Goal: Transaction & Acquisition: Purchase product/service

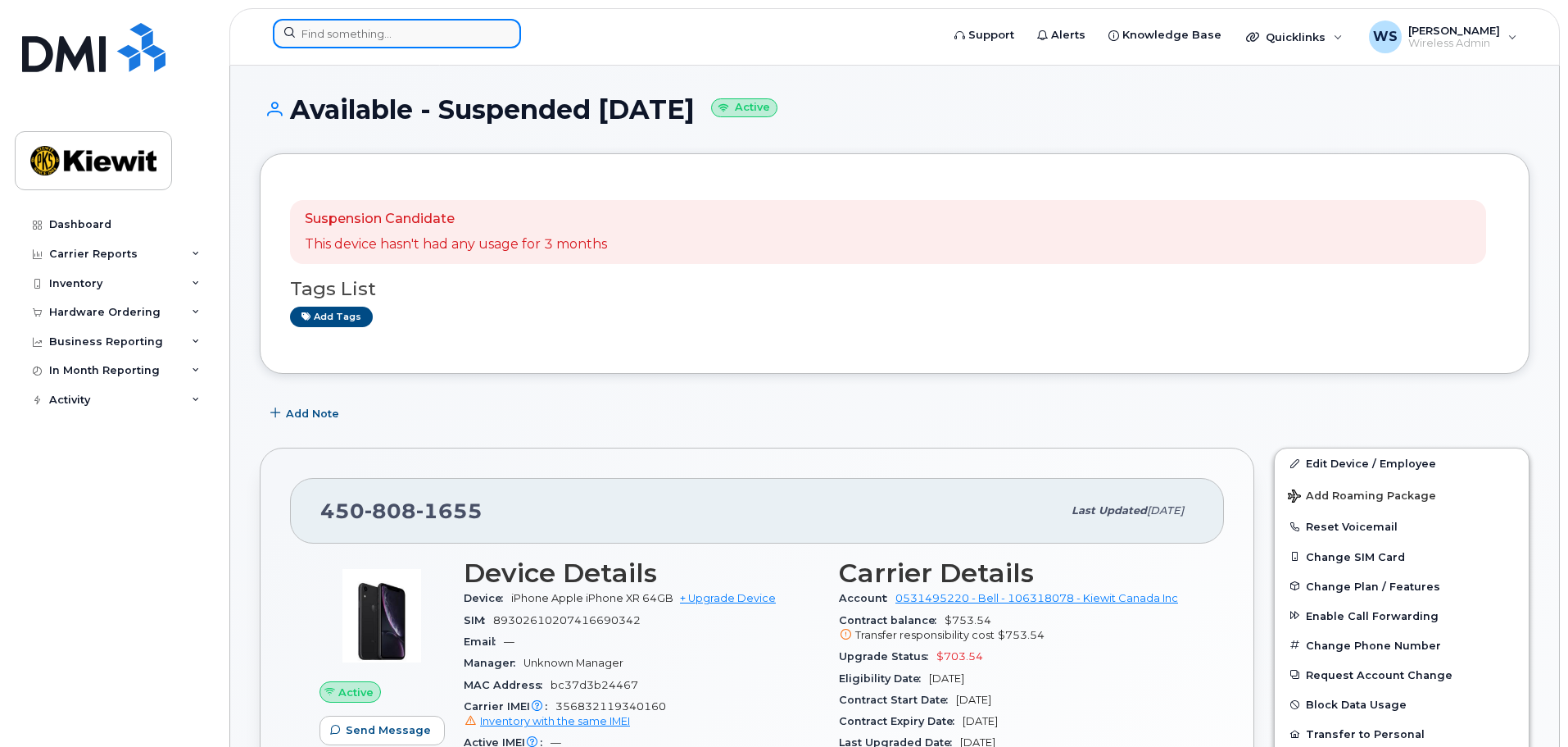
click at [385, 33] on input at bounding box center [396, 33] width 248 height 30
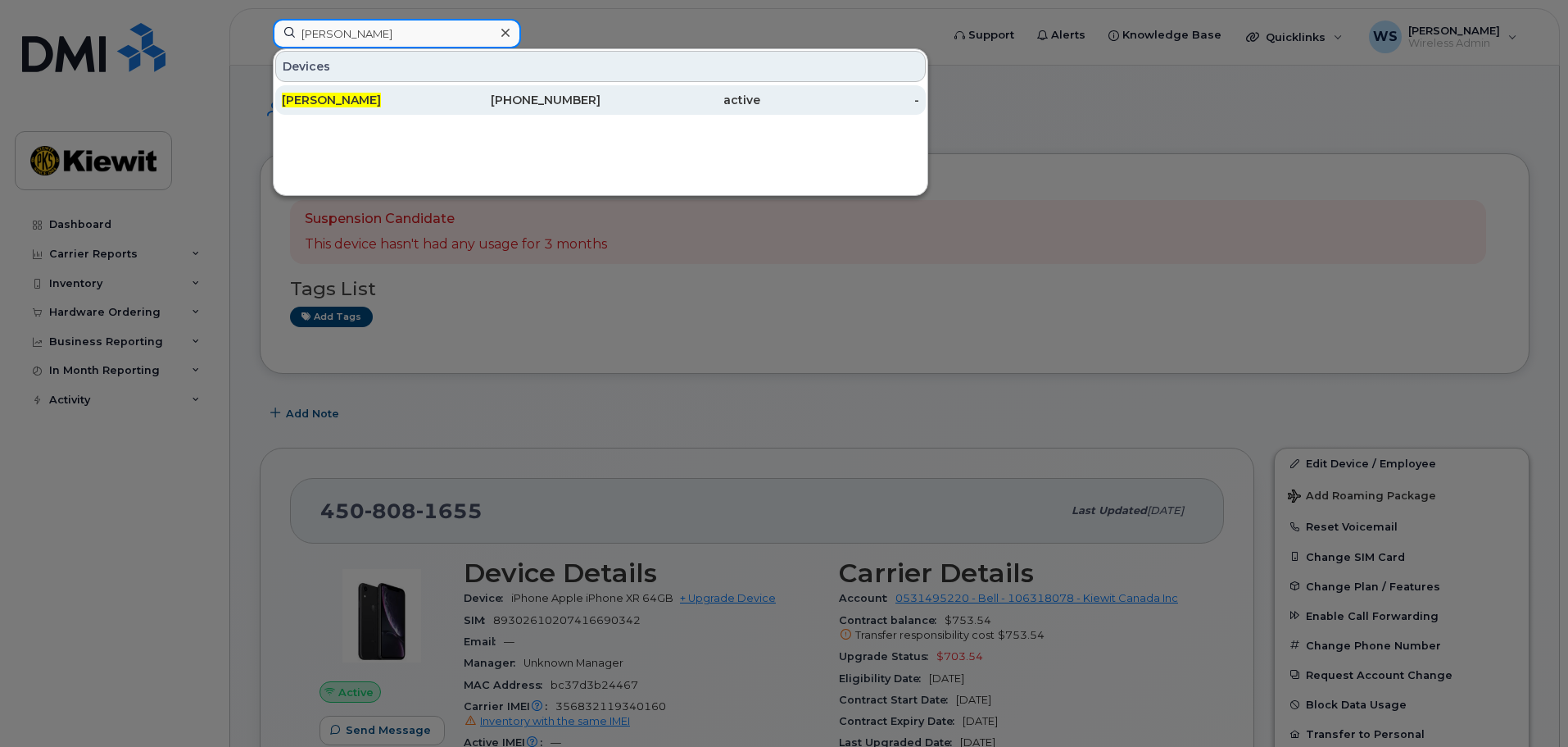
type input "[PERSON_NAME]"
click at [381, 92] on div "[PERSON_NAME]" at bounding box center [361, 100] width 160 height 16
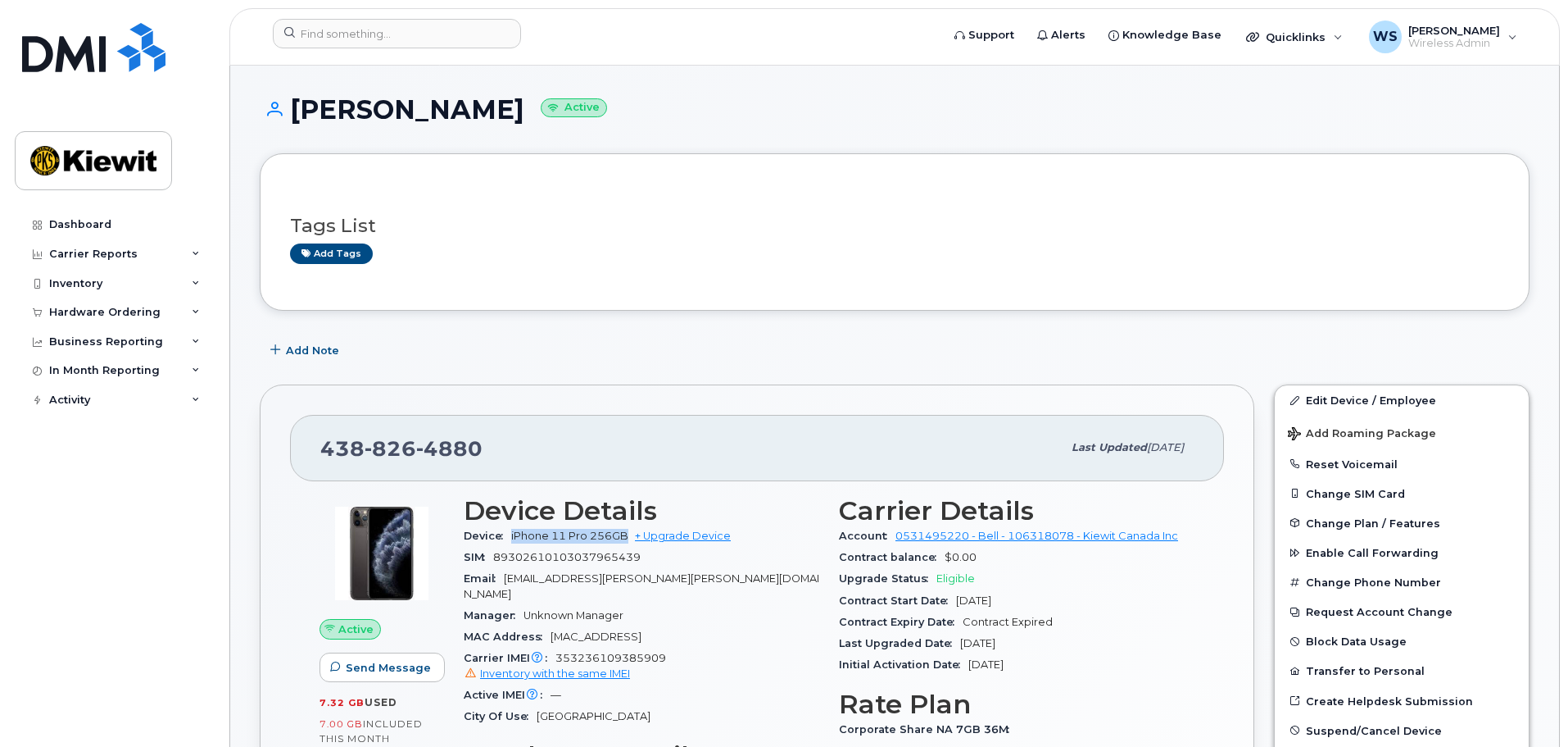
drag, startPoint x: 514, startPoint y: 534, endPoint x: 626, endPoint y: 535, distance: 112.0
click at [626, 535] on span "iPhone 11 Pro 256GB" at bounding box center [569, 535] width 117 height 13
copy span "iPhone 11 Pro 256GB"
click at [824, 448] on div "438 826 4880" at bounding box center [690, 447] width 741 height 34
click at [1385, 222] on h3 "Tags List" at bounding box center [895, 225] width 1209 height 21
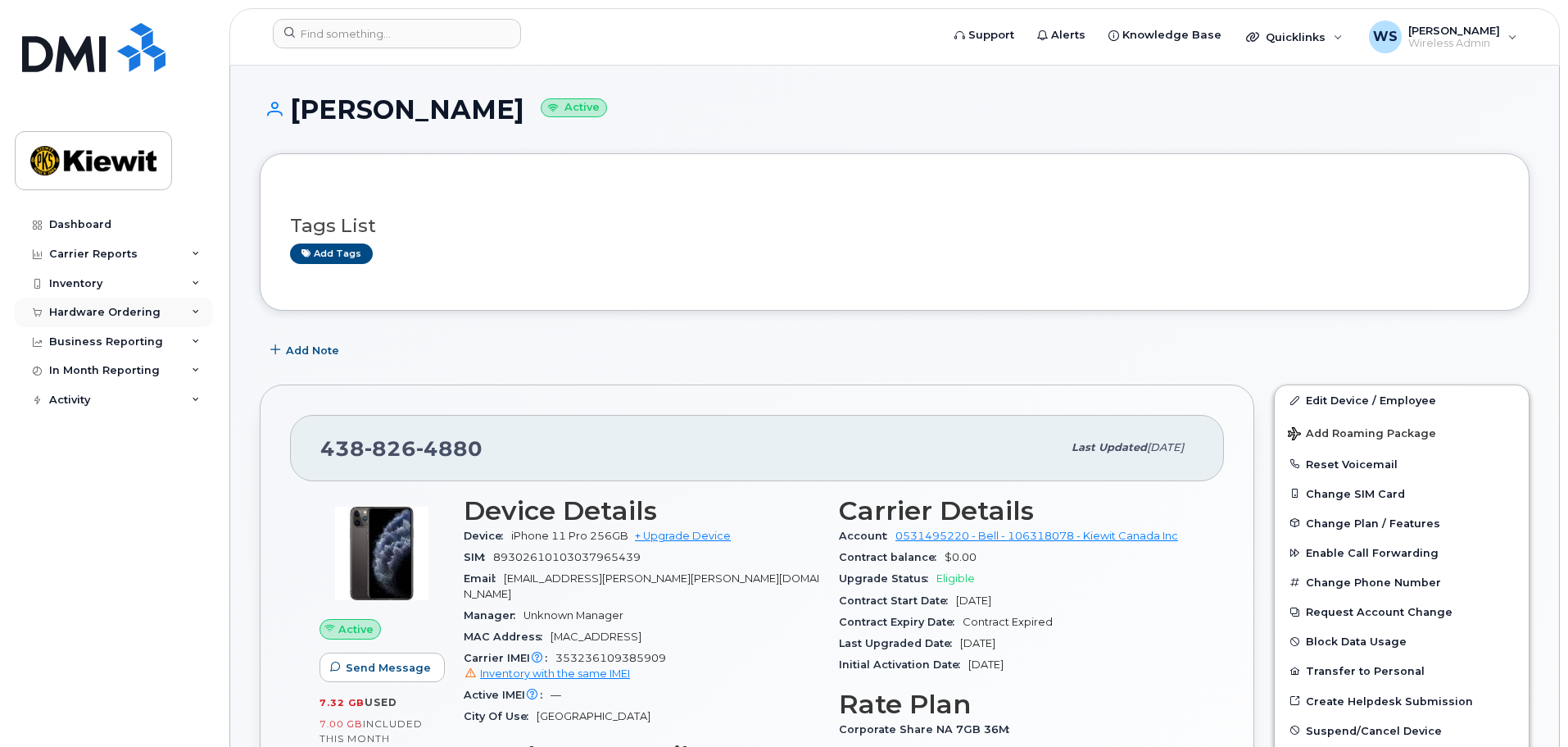
click at [115, 309] on div "Hardware Ordering" at bounding box center [105, 312] width 111 height 13
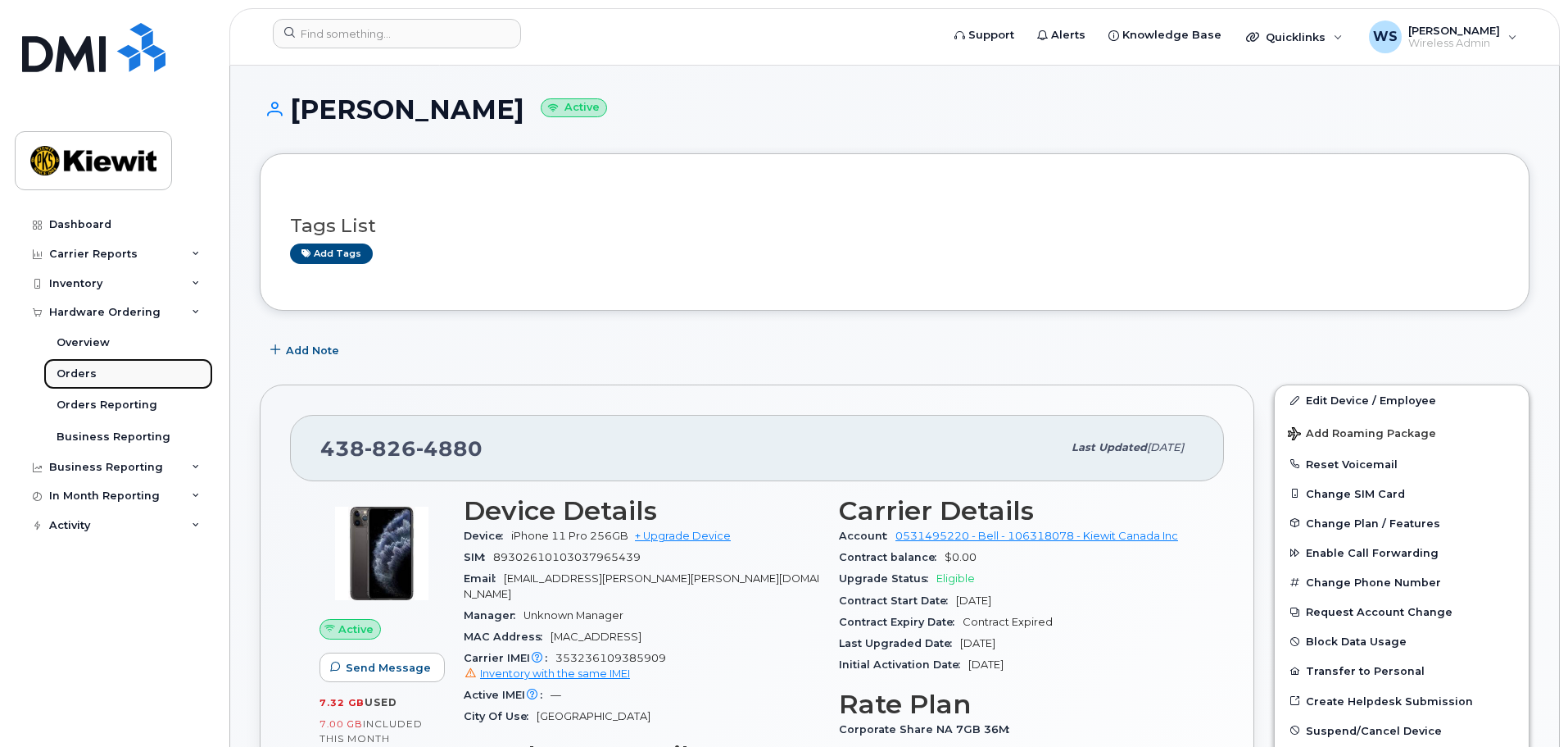
click at [70, 370] on div "Orders" at bounding box center [76, 374] width 40 height 14
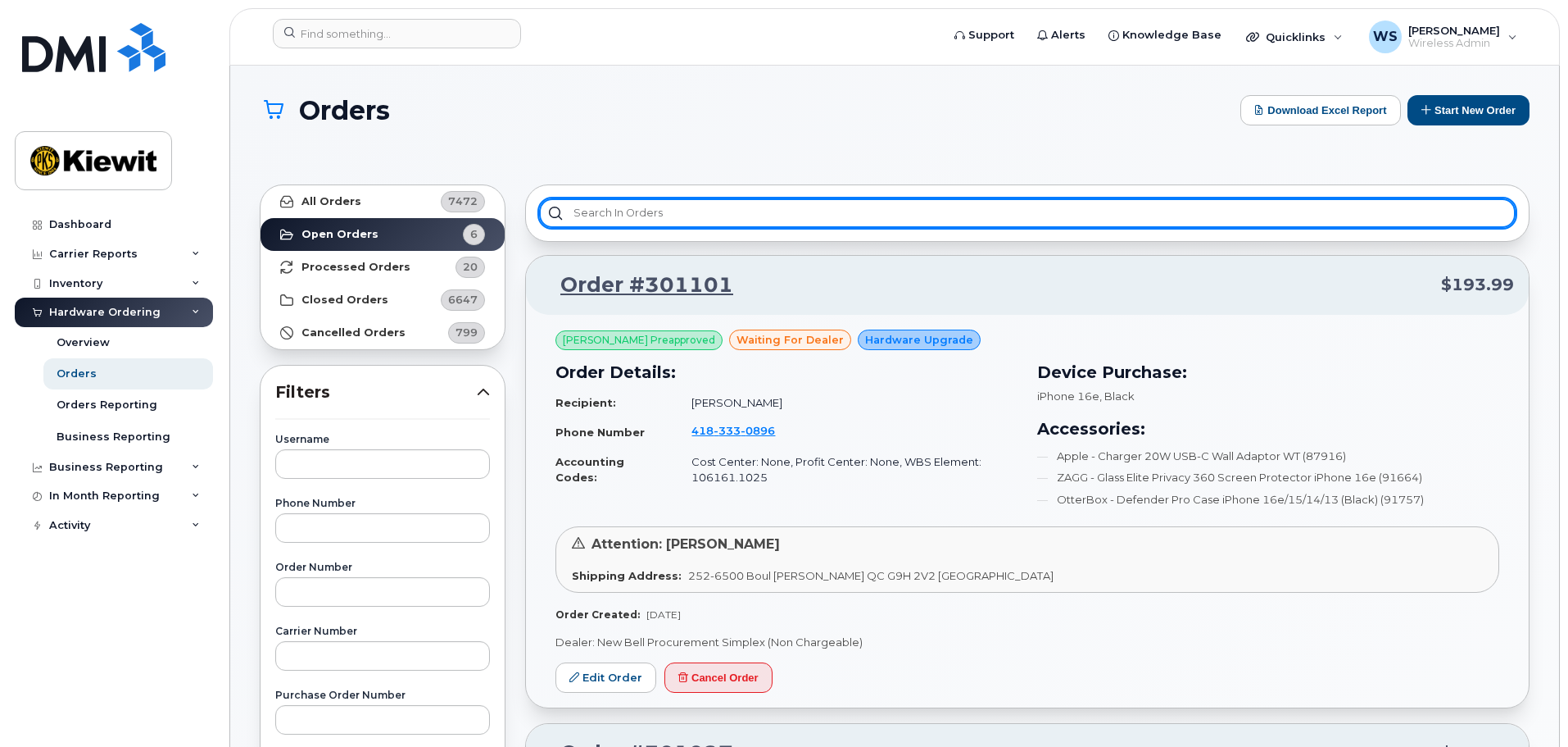
click at [794, 218] on input "text" at bounding box center [1027, 213] width 976 height 30
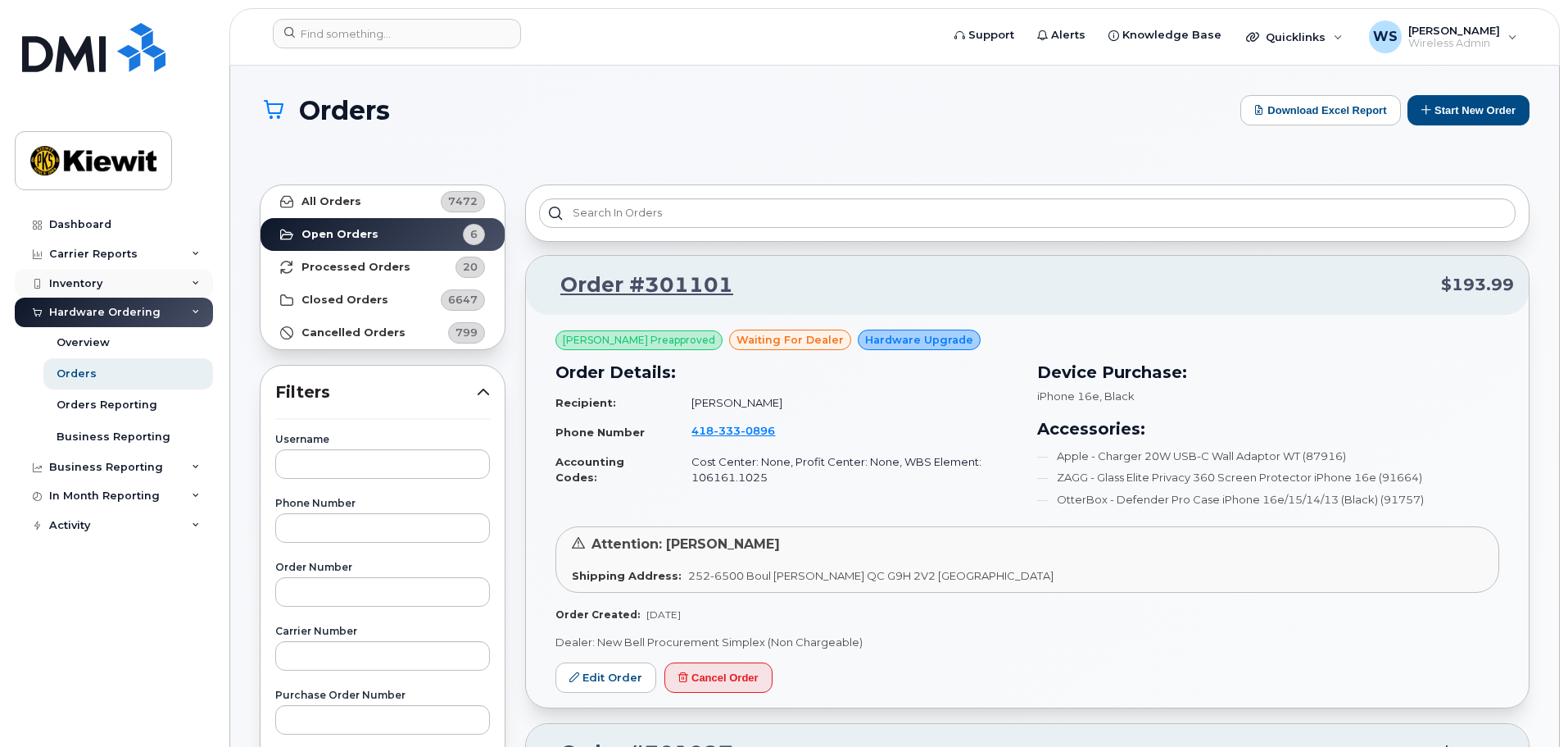
click at [105, 287] on div "Inventory" at bounding box center [113, 283] width 198 height 30
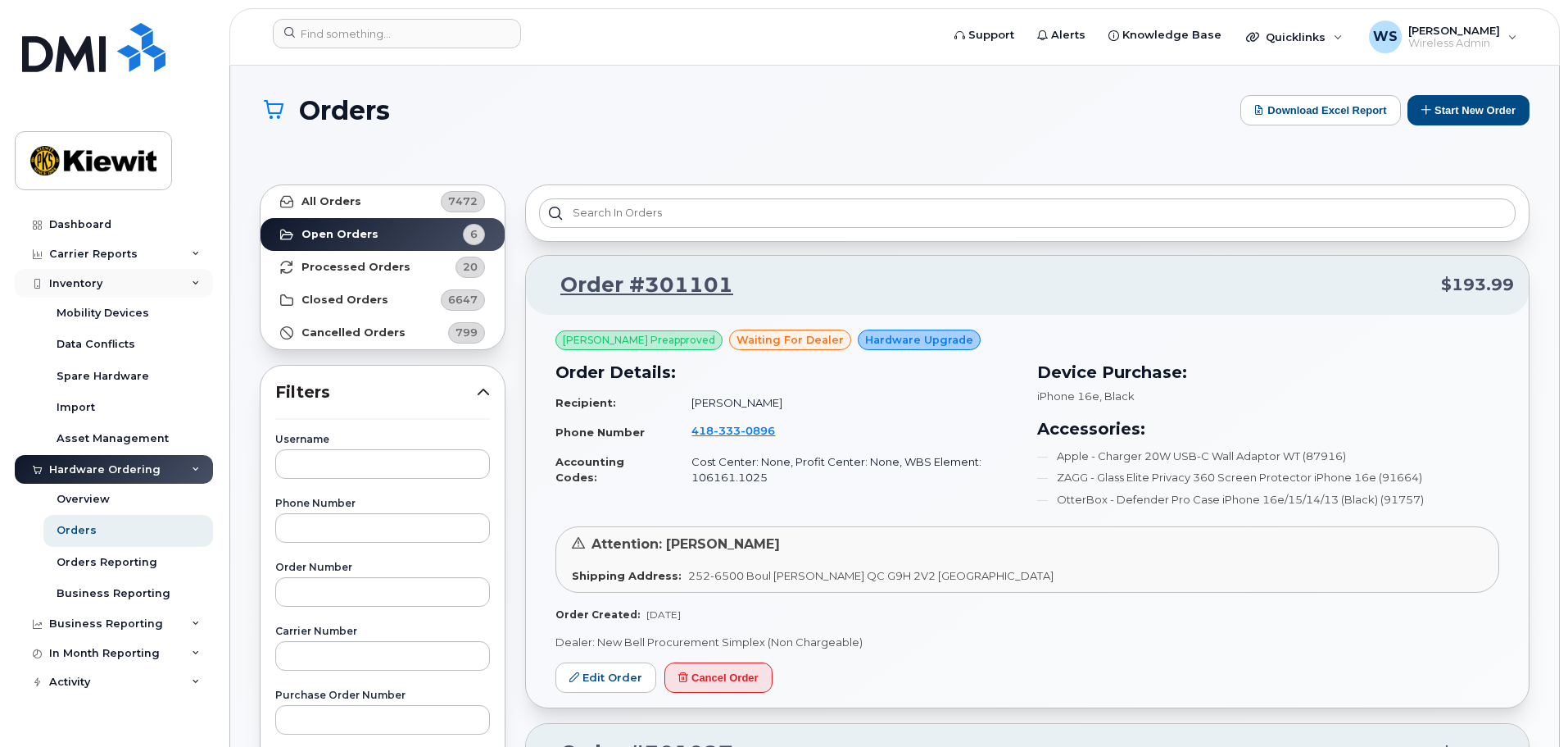
click at [105, 287] on div "Inventory" at bounding box center [113, 283] width 198 height 30
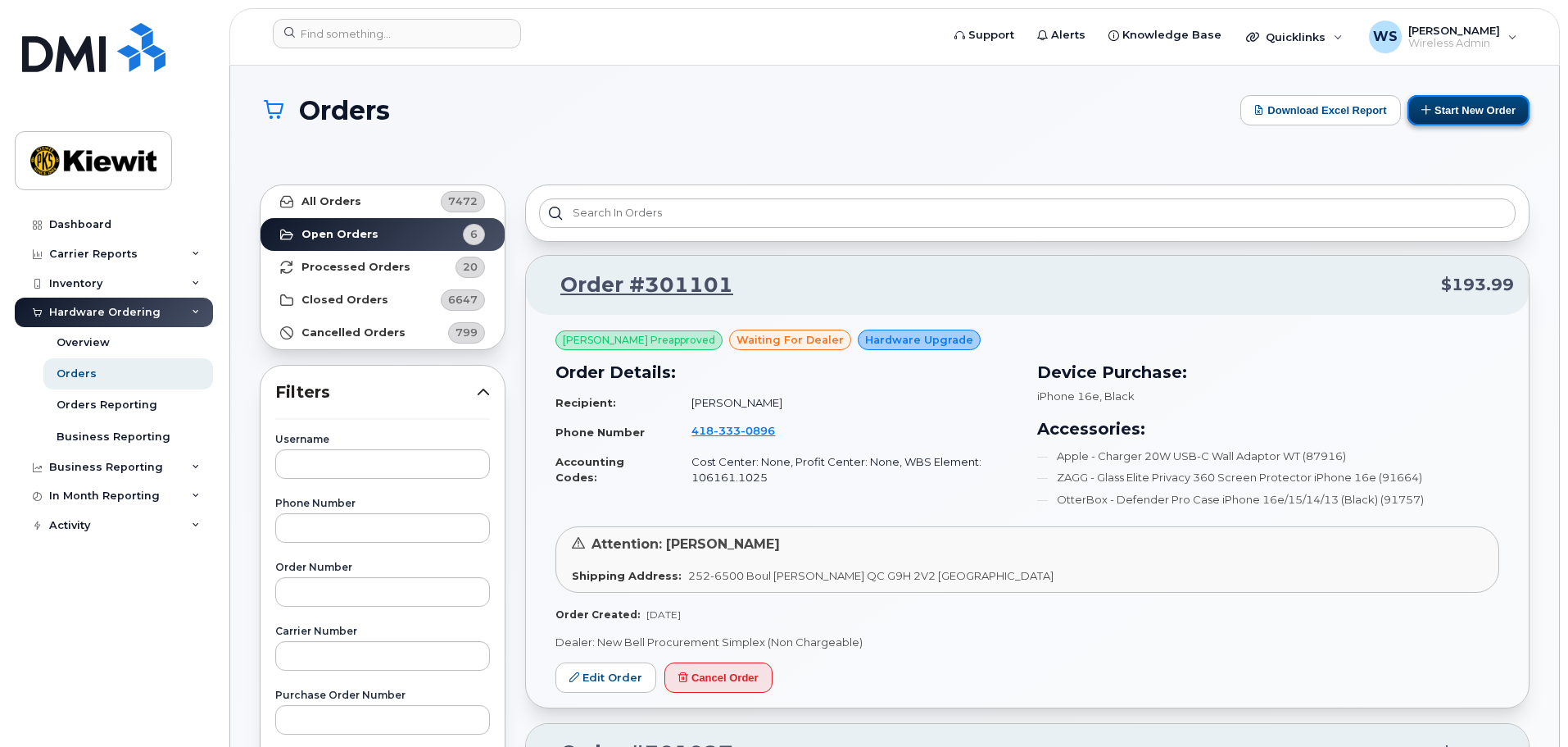
click at [1438, 107] on button "Start New Order" at bounding box center [1468, 110] width 122 height 30
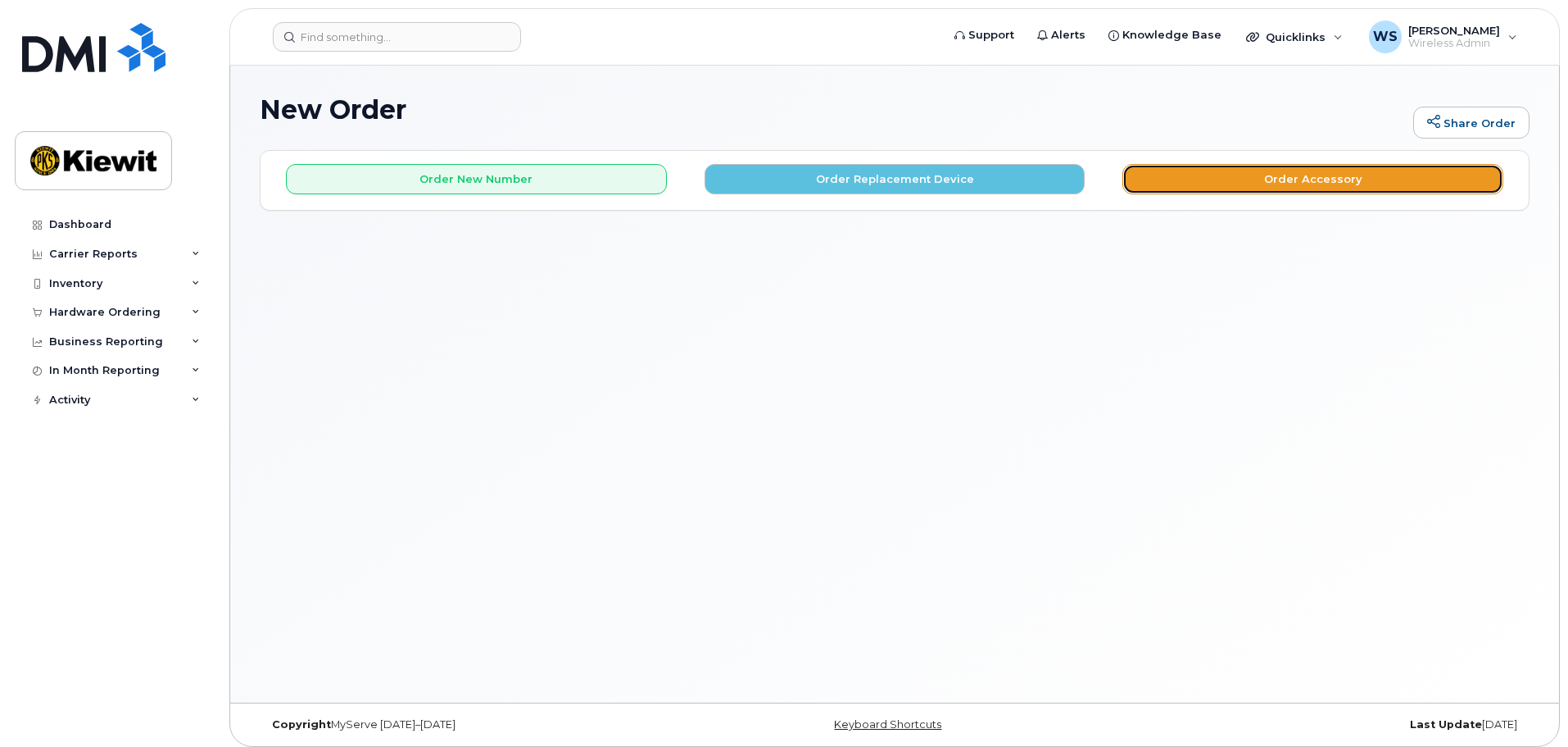
click at [1187, 183] on button "Order Accessory" at bounding box center [1312, 179] width 381 height 30
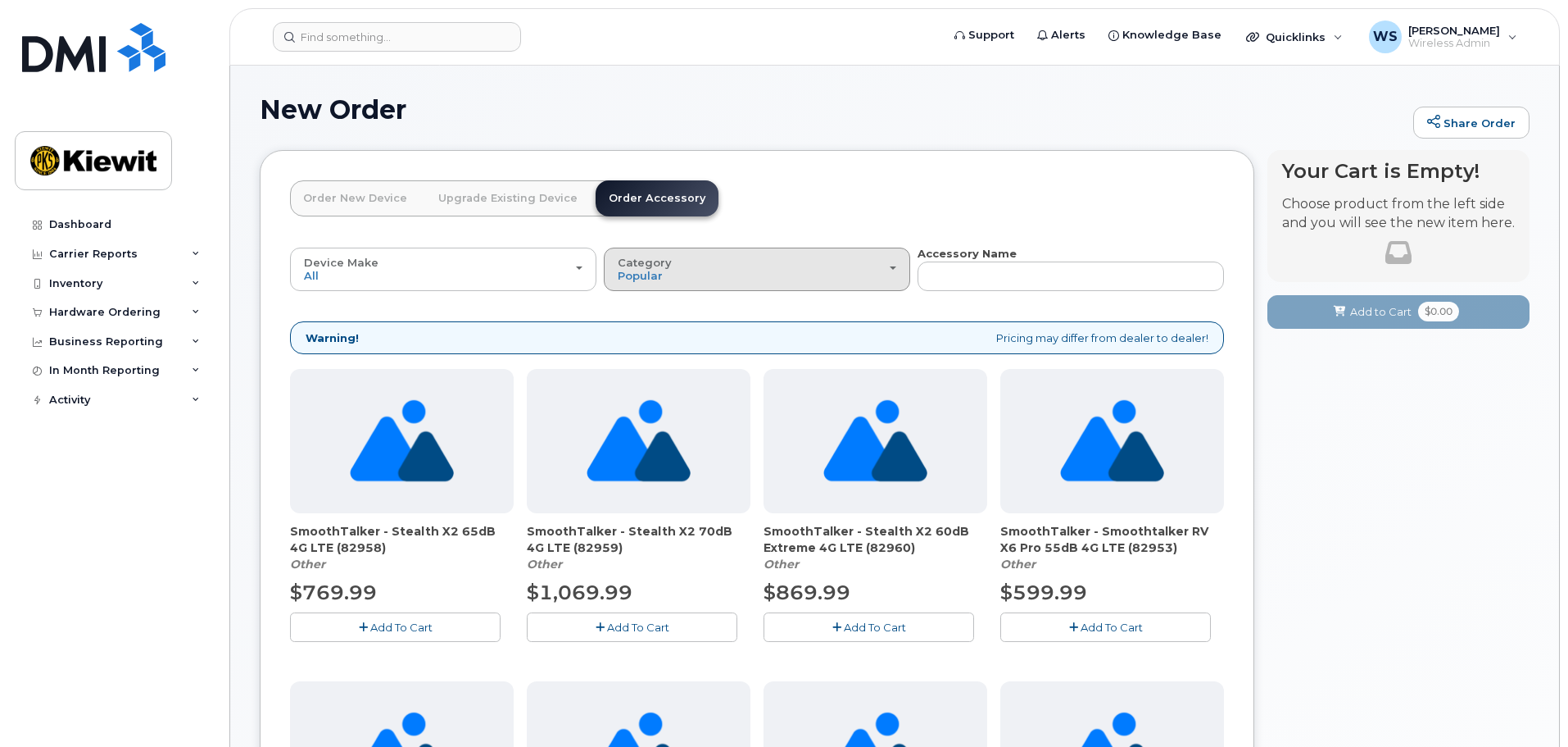
click at [756, 272] on div "Category Popular" at bounding box center [757, 269] width 279 height 25
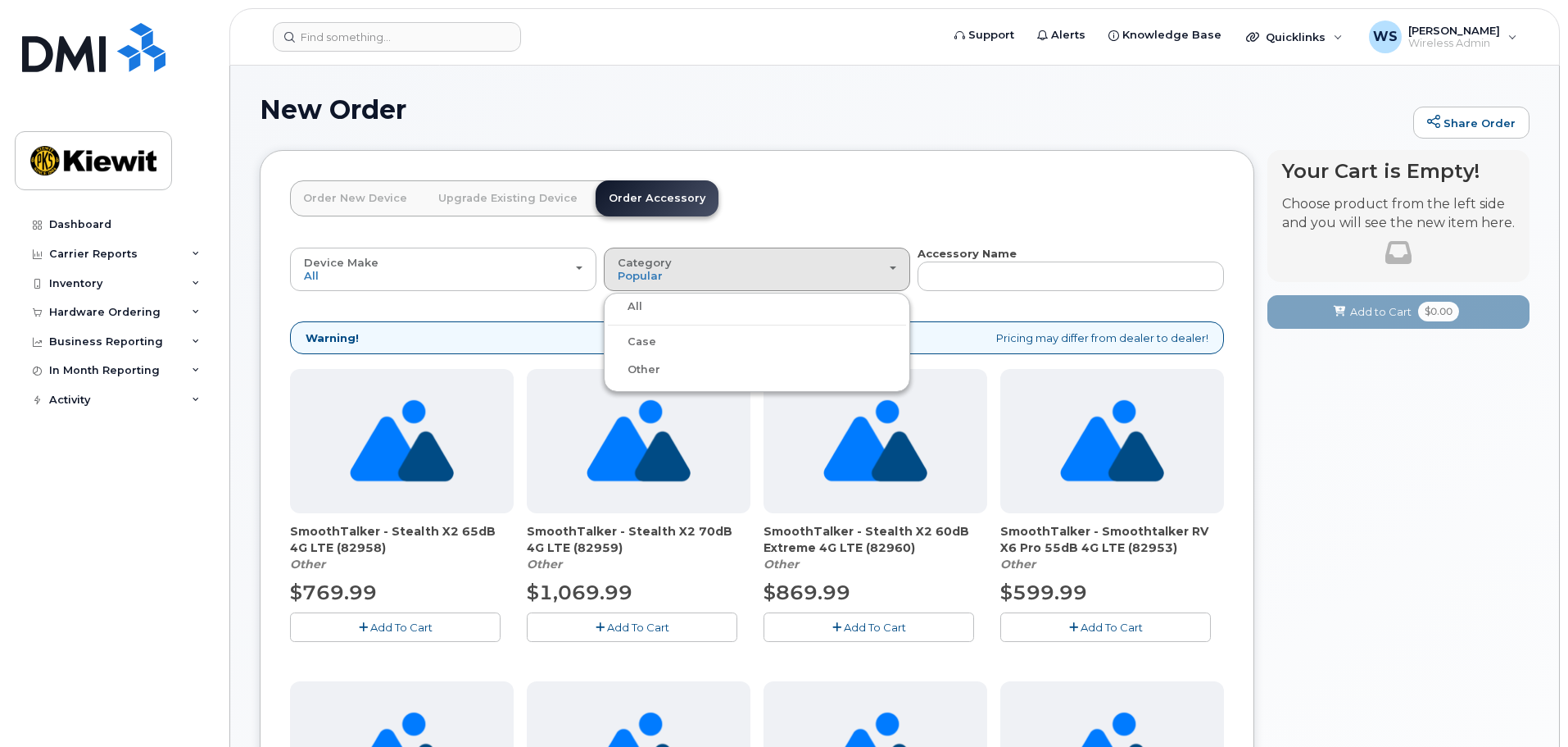
click at [662, 343] on div "Case" at bounding box center [757, 342] width 299 height 20
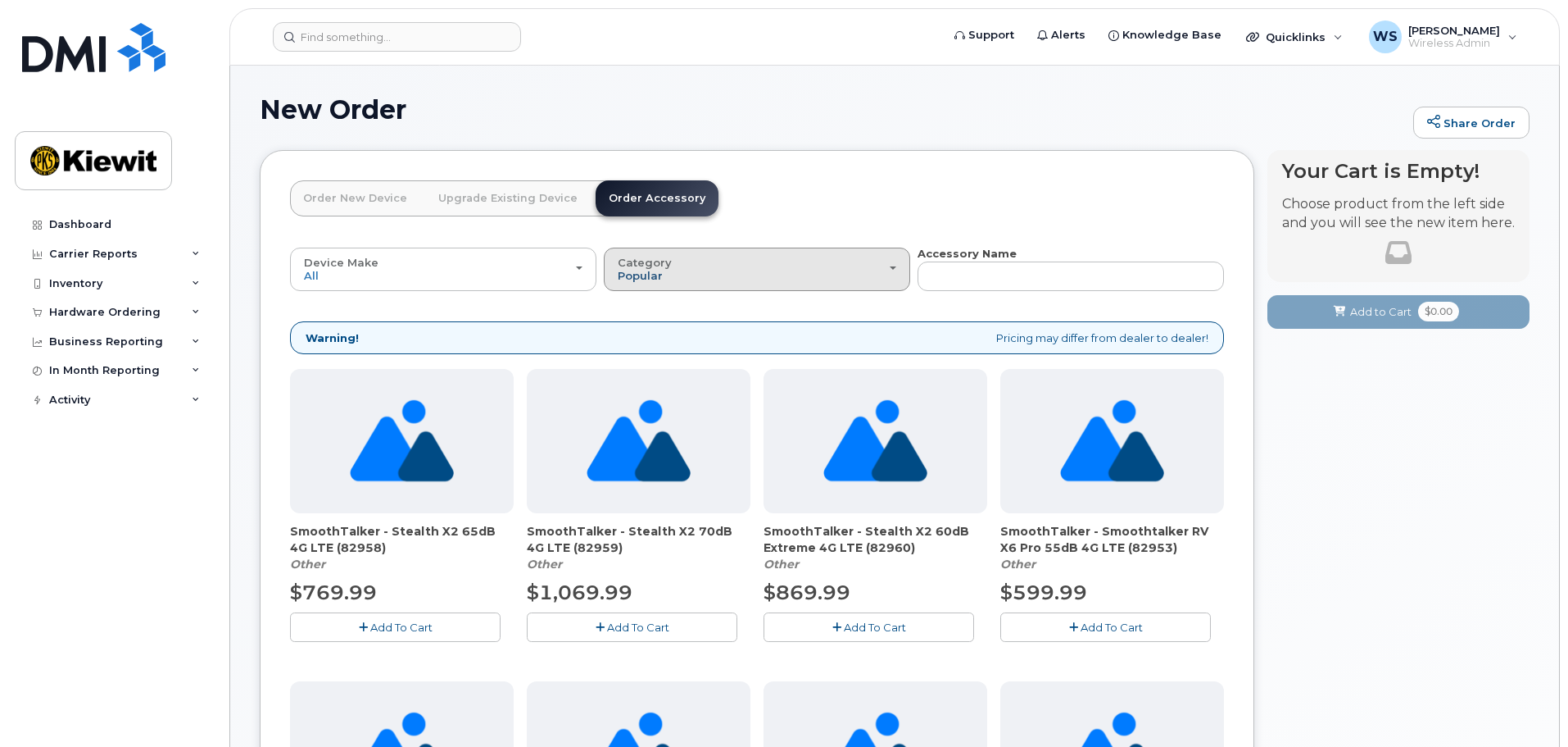
click at [643, 281] on span "Popular" at bounding box center [640, 275] width 45 height 13
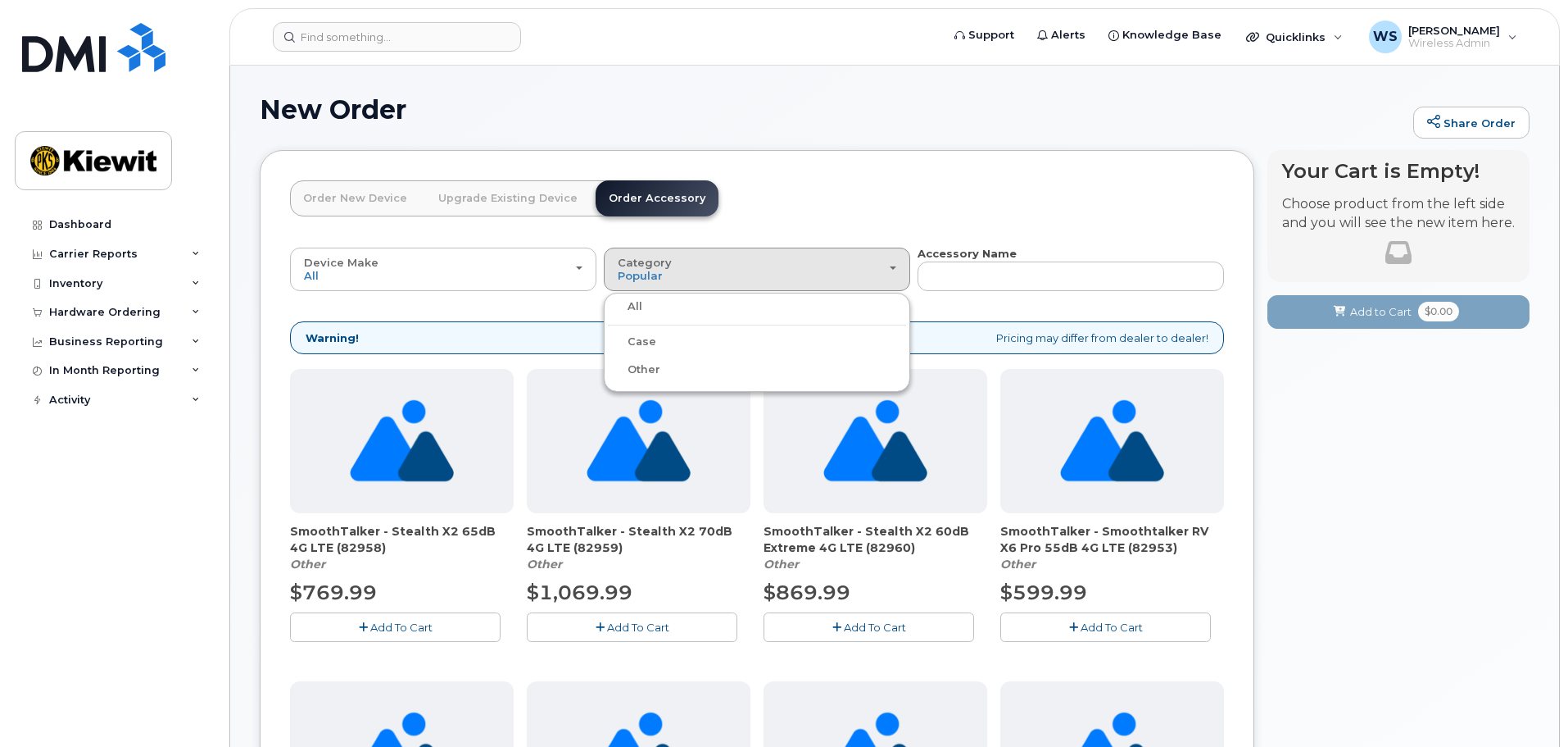
click at [633, 336] on label "Case" at bounding box center [632, 342] width 48 height 20
click at [0, 0] on input "Case" at bounding box center [0, 0] width 0 height 0
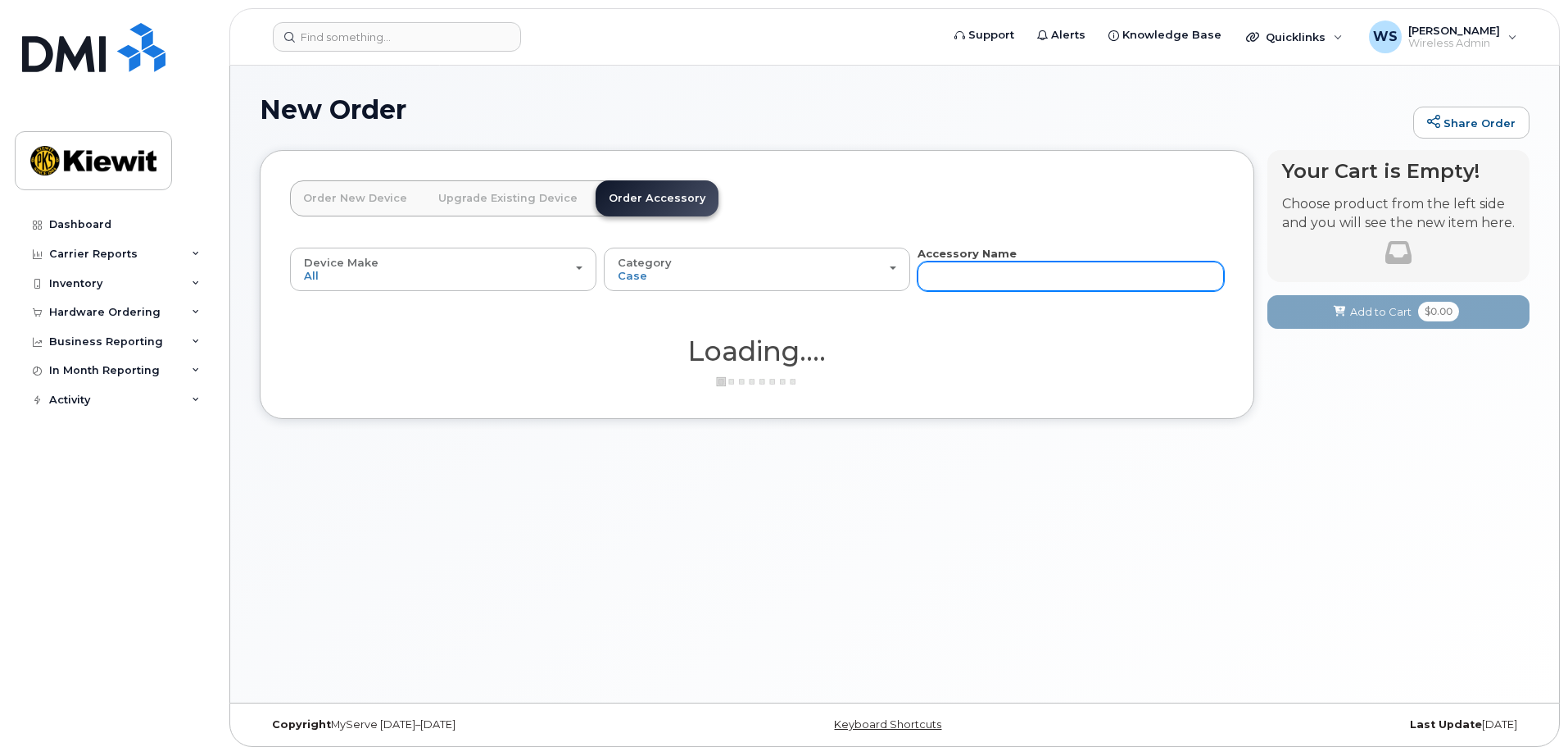
click at [960, 280] on input "text" at bounding box center [1071, 276] width 307 height 30
type input "otterbox"
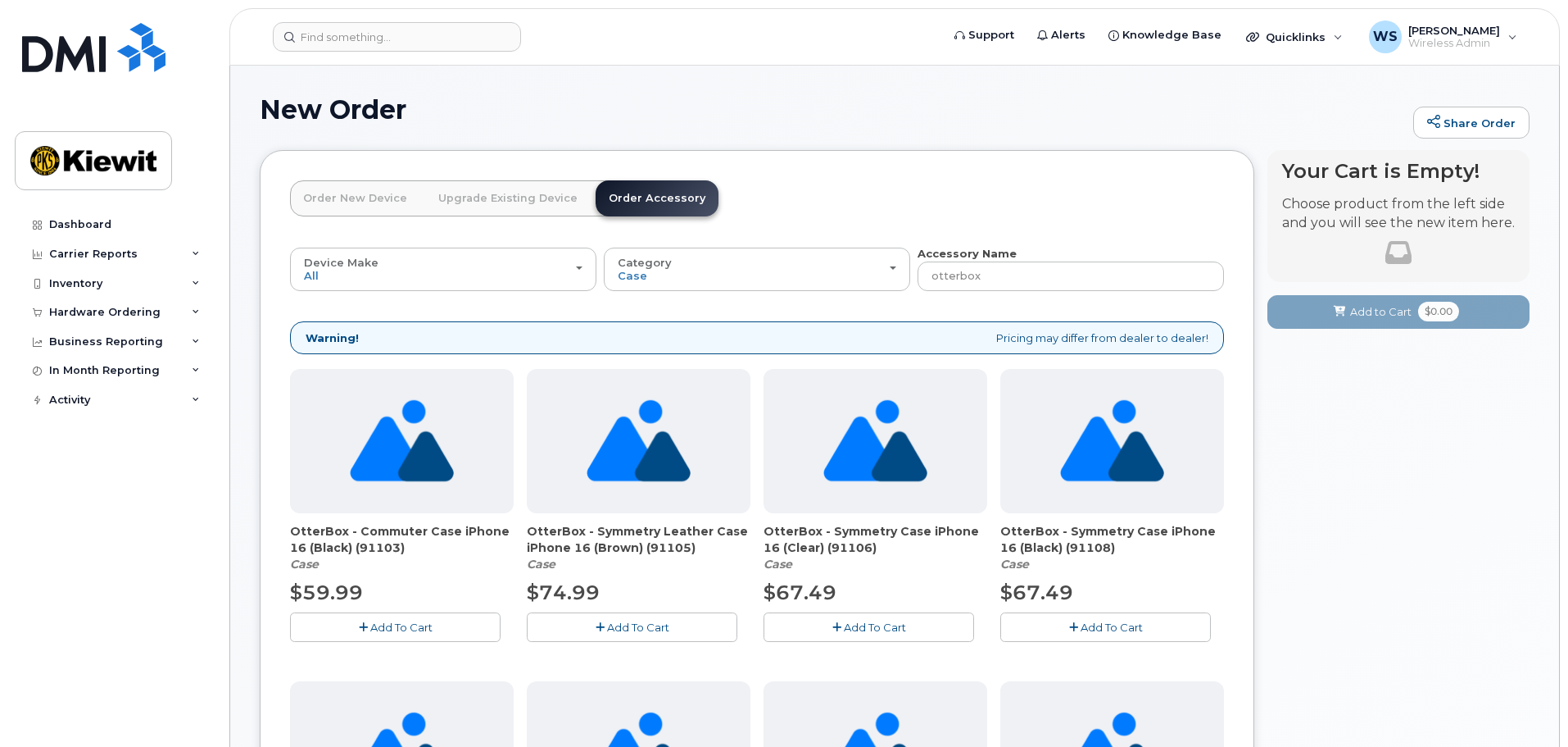
click at [180, 531] on div "Dashboard Carrier Reports Monthly Billing Data Daily Data Pooling Data Behavior…" at bounding box center [116, 465] width 203 height 512
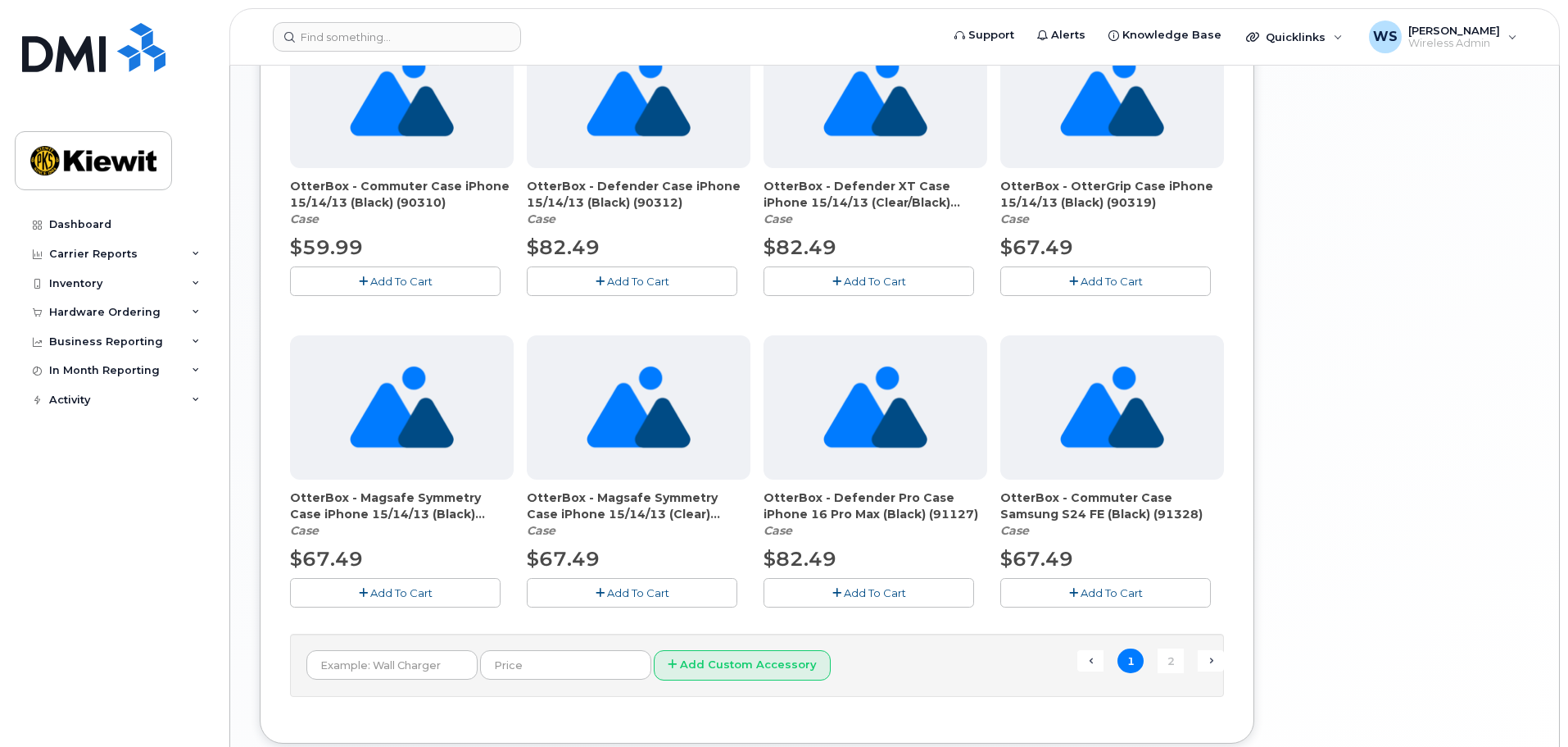
scroll to position [1065, 0]
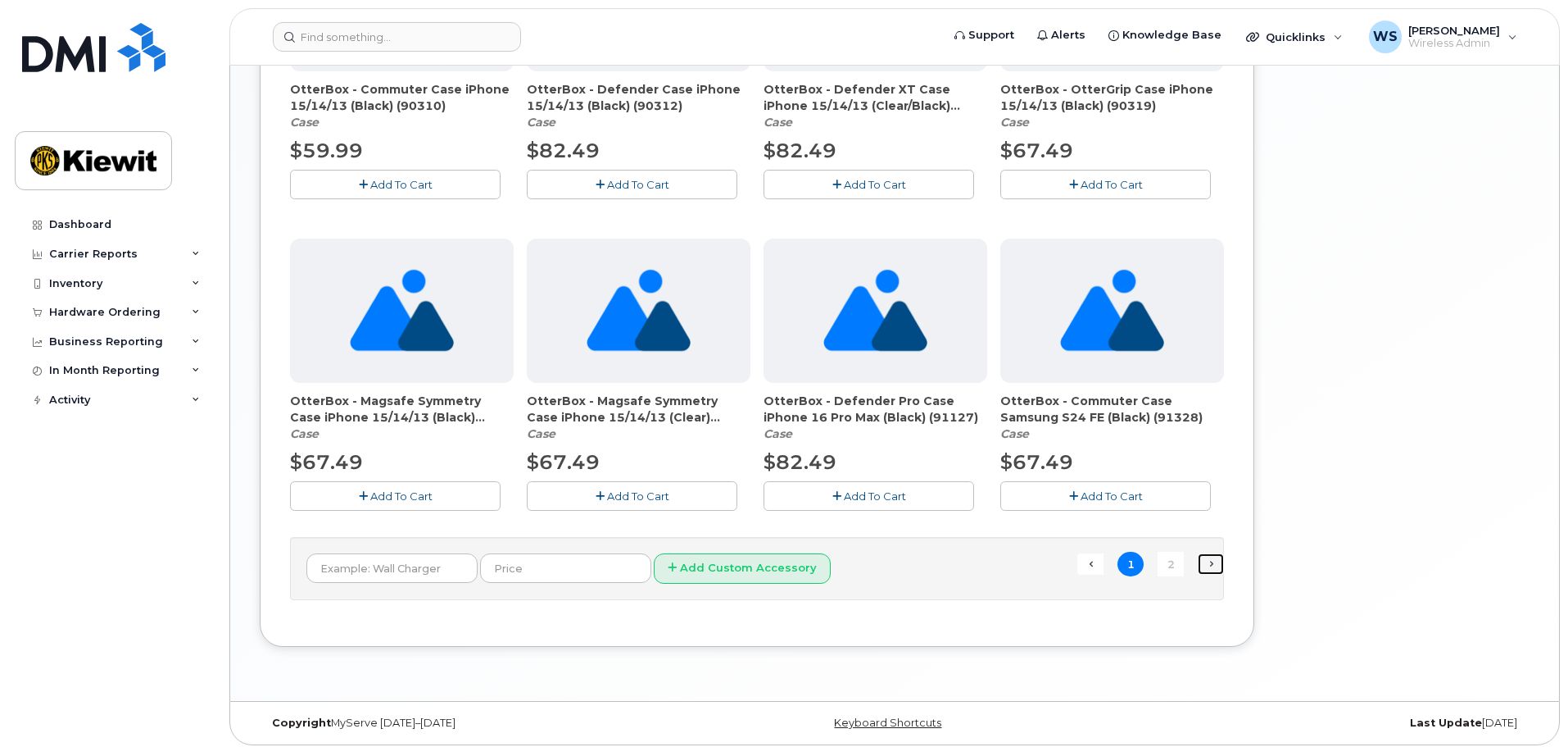
click at [1210, 563] on link "Next →" at bounding box center [1210, 564] width 26 height 22
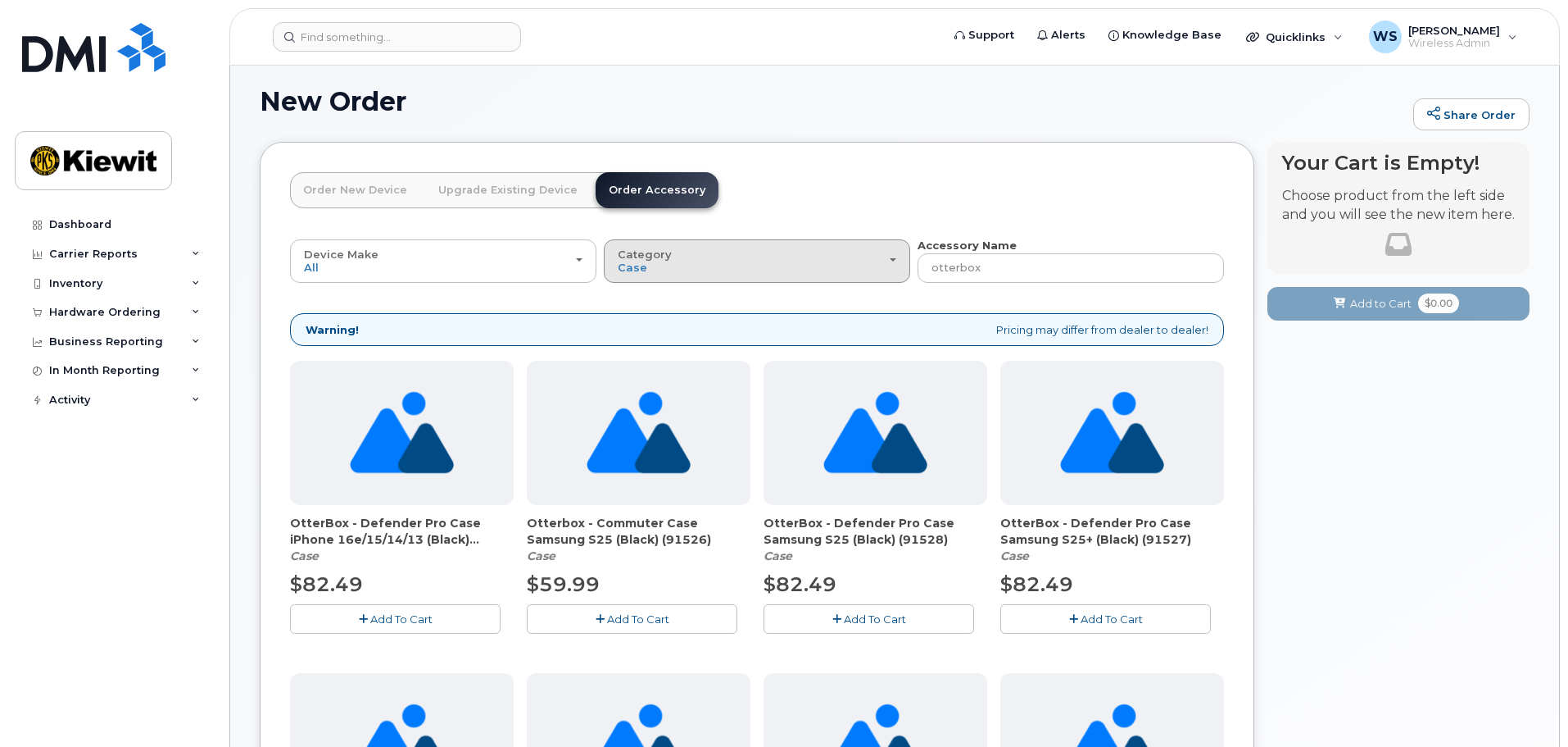
click at [775, 249] on div "Category Case" at bounding box center [757, 261] width 279 height 25
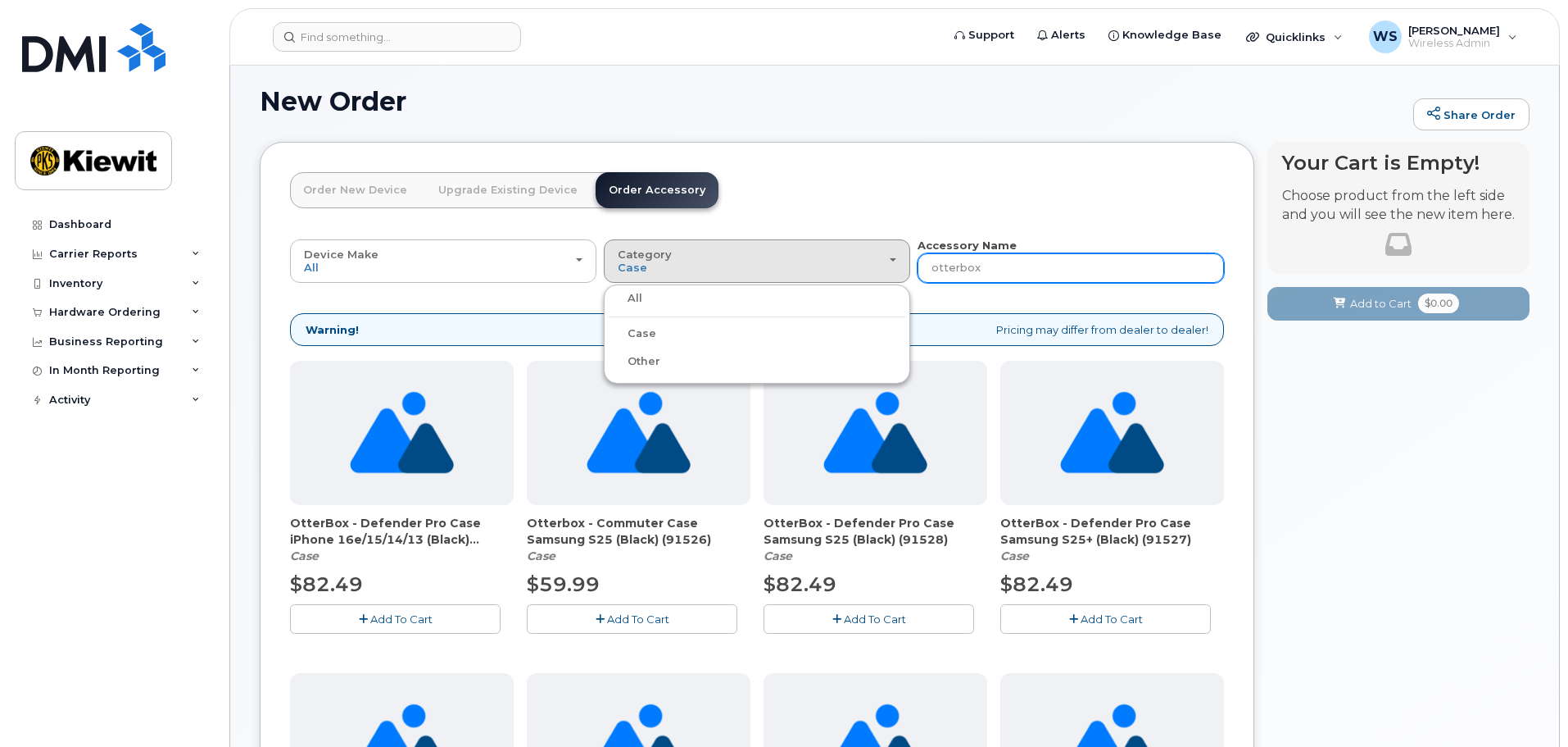
click at [992, 274] on input "otterbox" at bounding box center [1071, 267] width 307 height 30
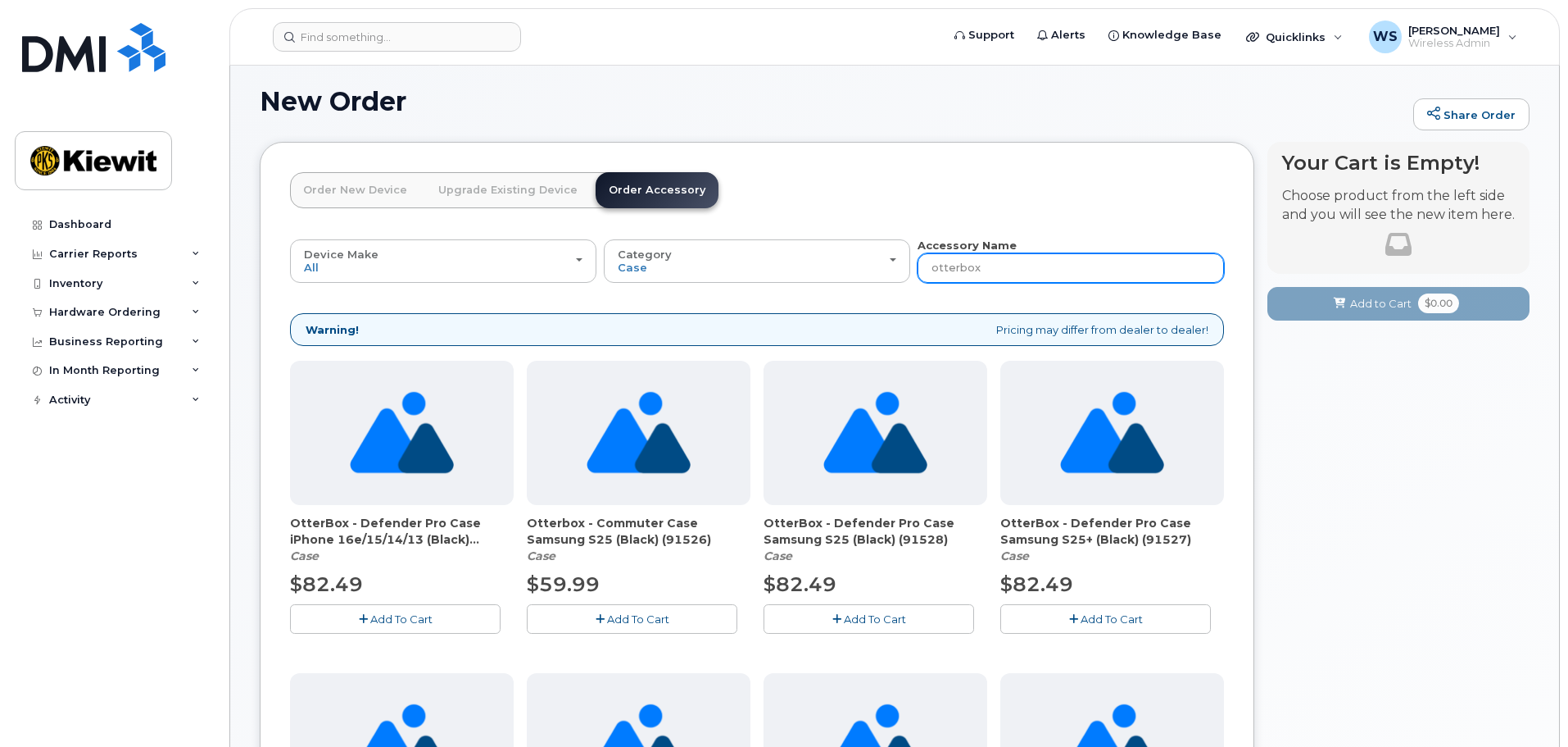
click at [992, 274] on input "otterbox" at bounding box center [1071, 267] width 307 height 30
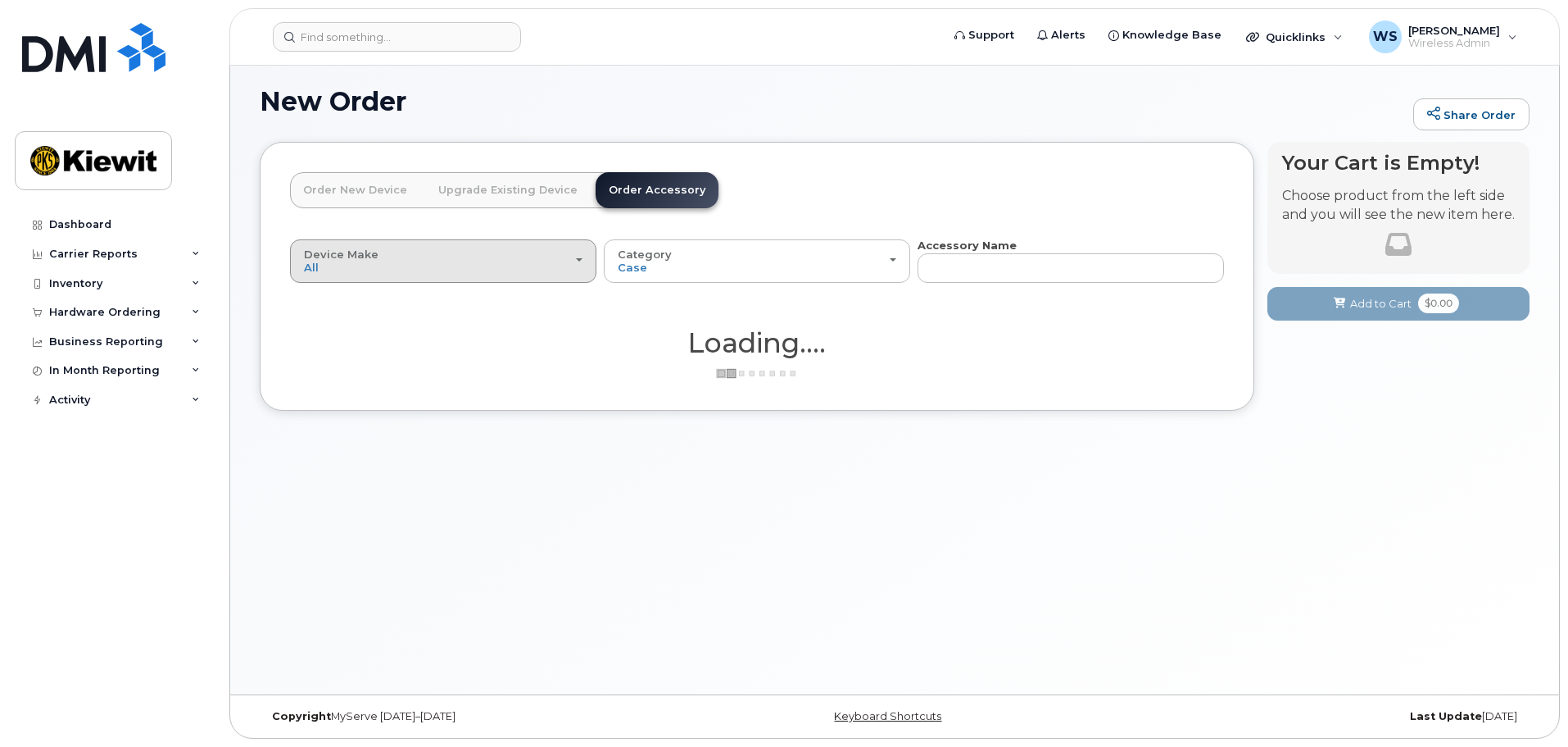
click at [502, 268] on div "Device Make All Android Cell Phone HUB iPhone Modem Tablet" at bounding box center [443, 261] width 279 height 25
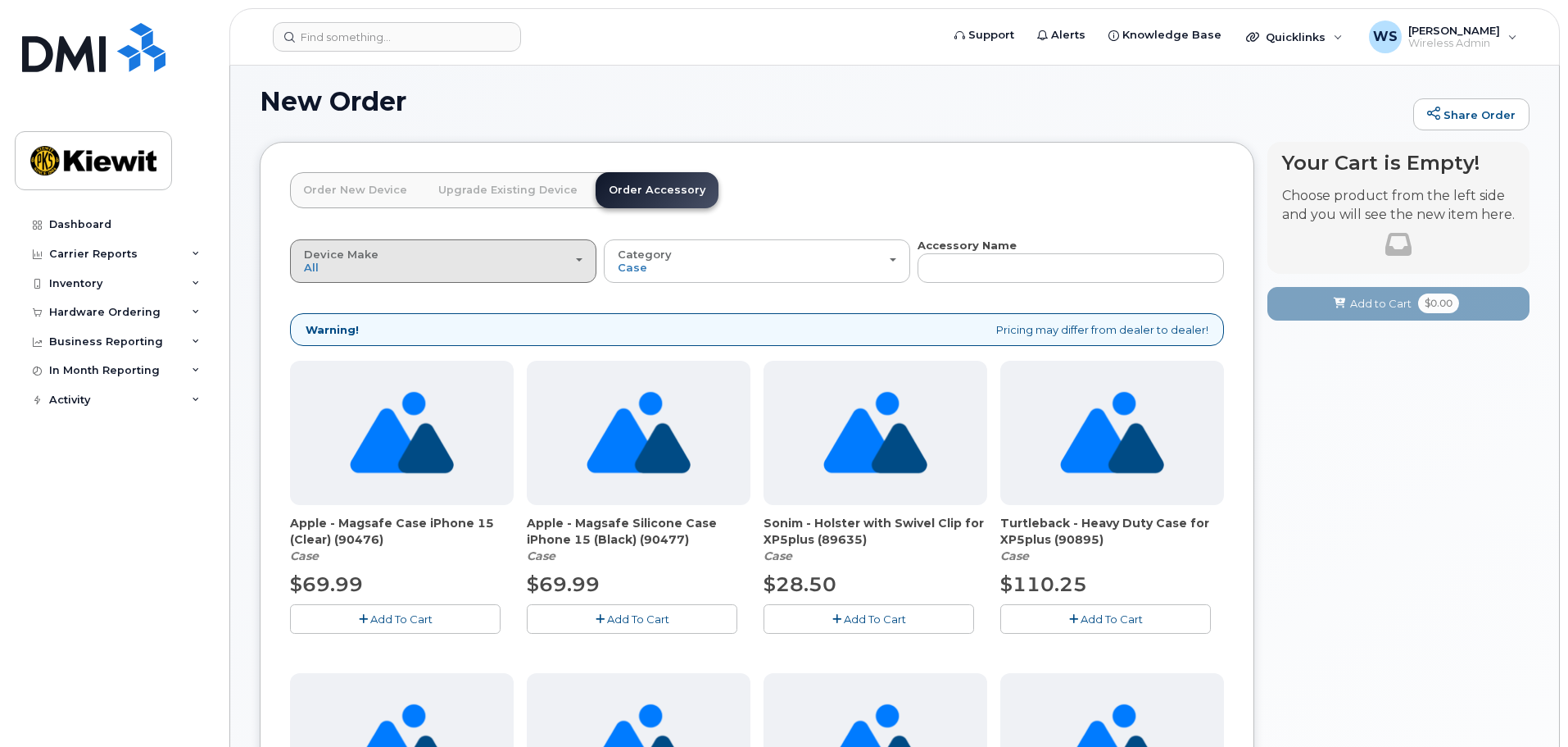
click at [502, 268] on div "Device Make All Android Cell Phone HUB iPhone Modem Tablet" at bounding box center [443, 261] width 279 height 25
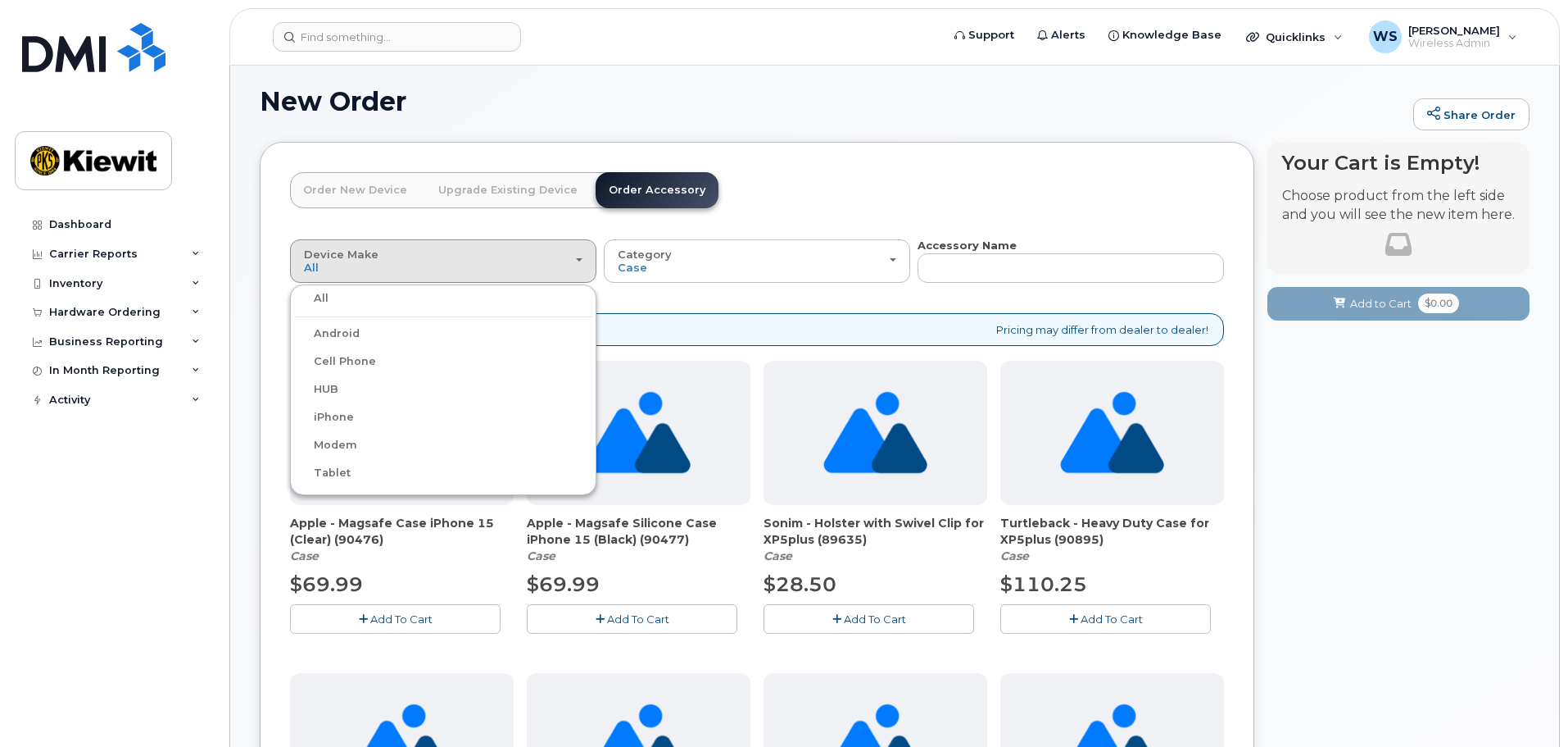
click at [334, 418] on label "iPhone" at bounding box center [324, 417] width 60 height 20
click at [0, 0] on input "iPhone" at bounding box center [0, 0] width 0 height 0
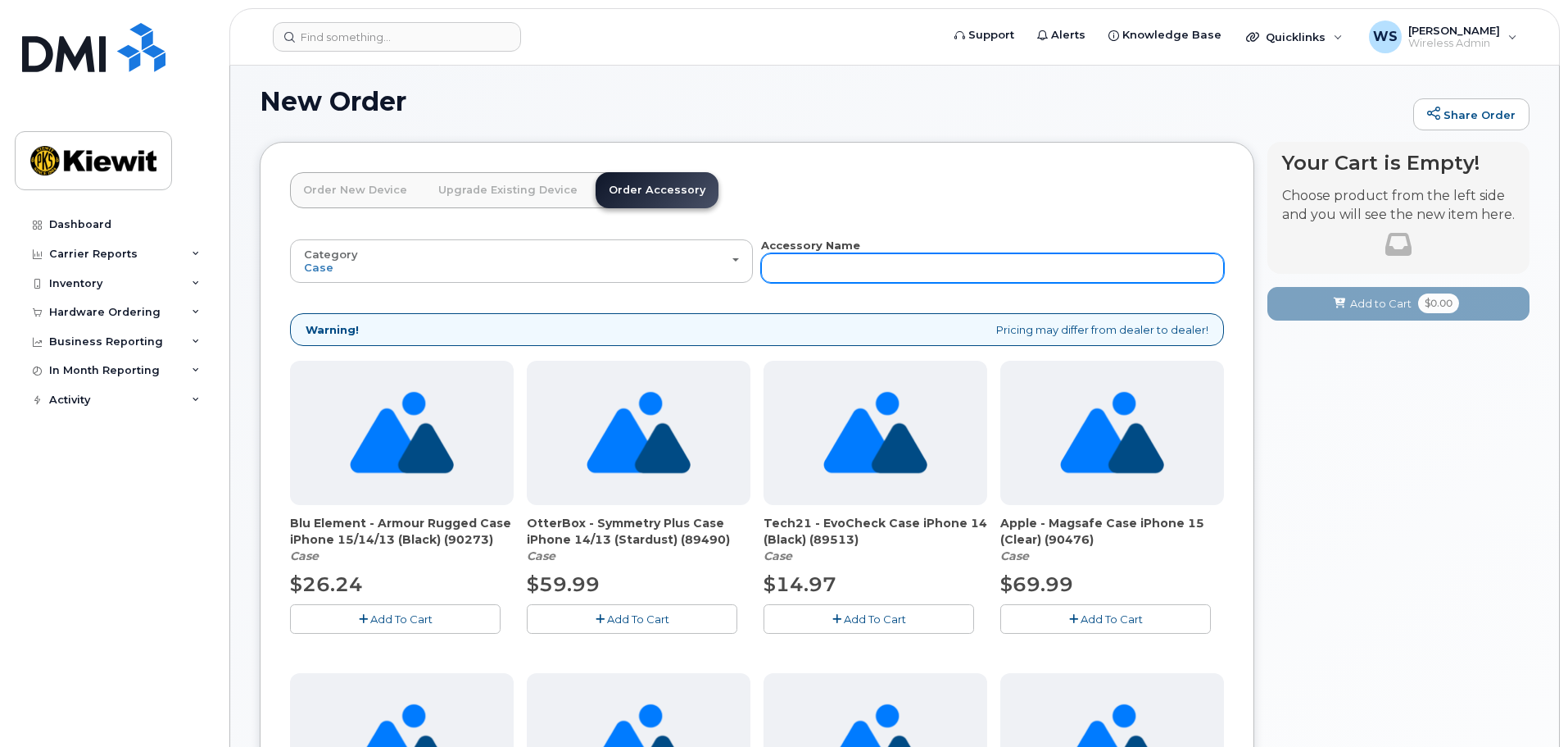
click at [903, 268] on input "text" at bounding box center [992, 267] width 463 height 30
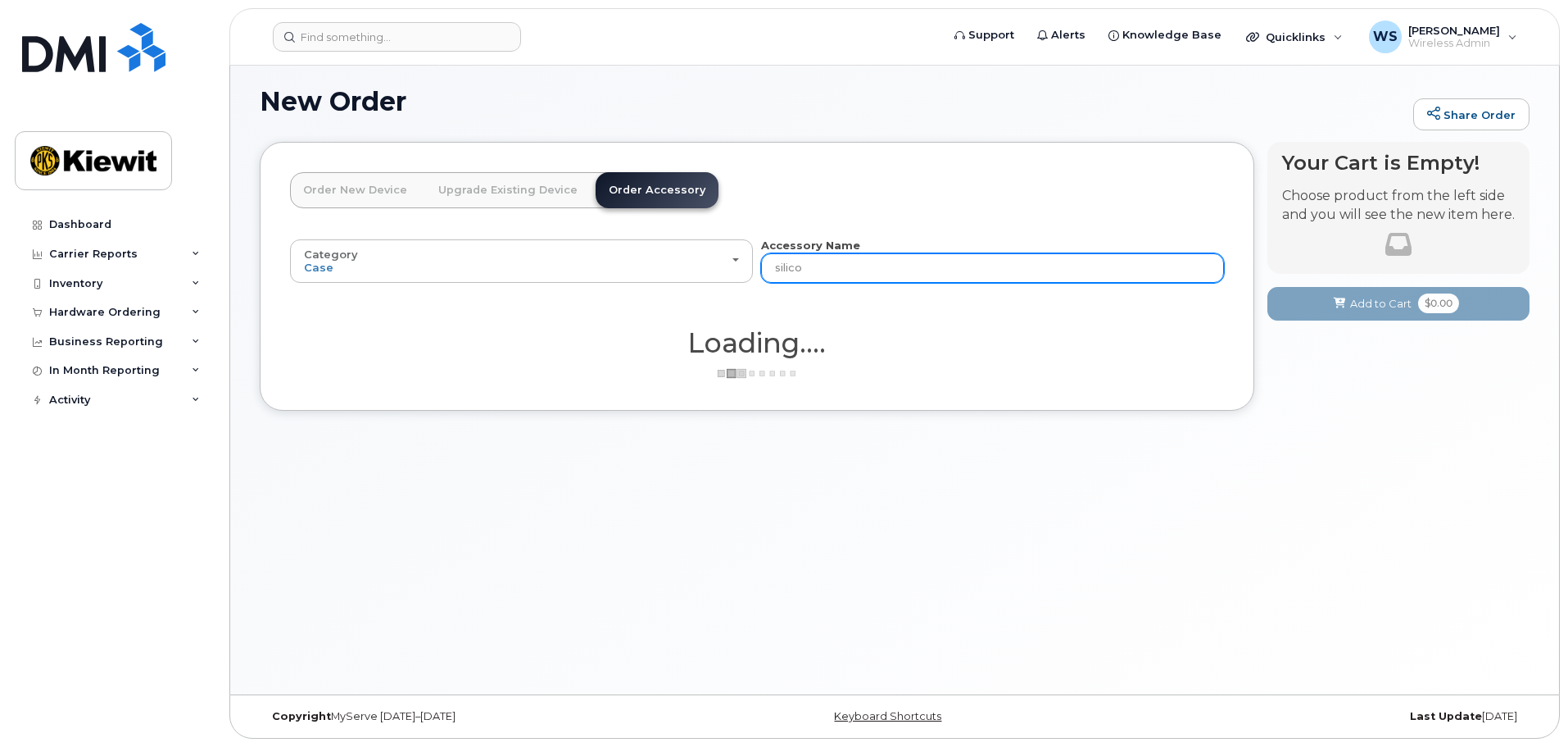
type input "silicon"
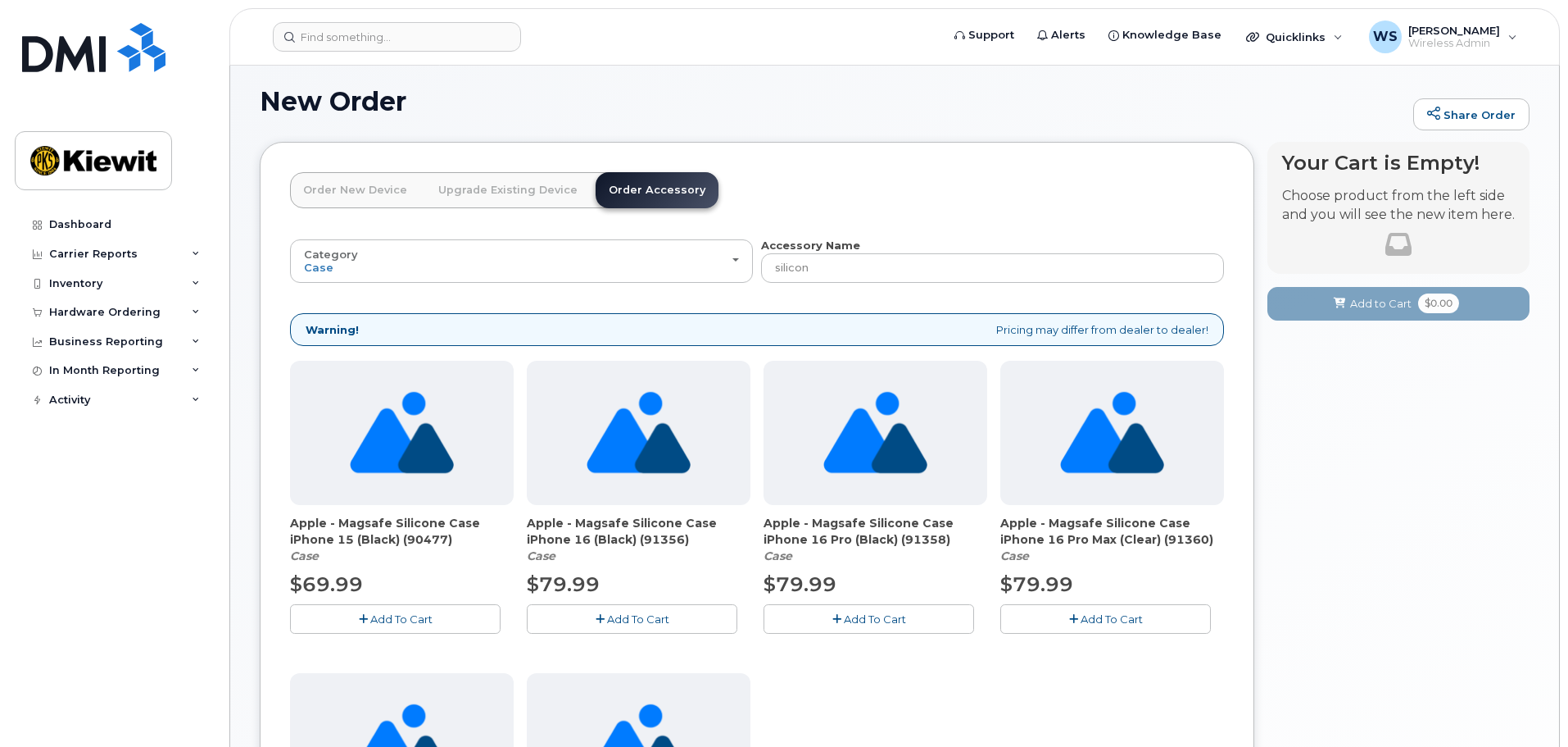
click at [878, 447] on img at bounding box center [875, 432] width 104 height 144
drag, startPoint x: 810, startPoint y: 519, endPoint x: 947, endPoint y: 520, distance: 137.0
click at [947, 520] on span "Apple - Magsafe Silicone Case iPhone 16 Pro (Black) (91358)" at bounding box center [875, 531] width 223 height 33
copy span "Magsafe Silicone Case"
click at [1391, 562] on div "Your Cart is Empty! Choose product from the left side and you will see the new …" at bounding box center [1399, 623] width 262 height 963
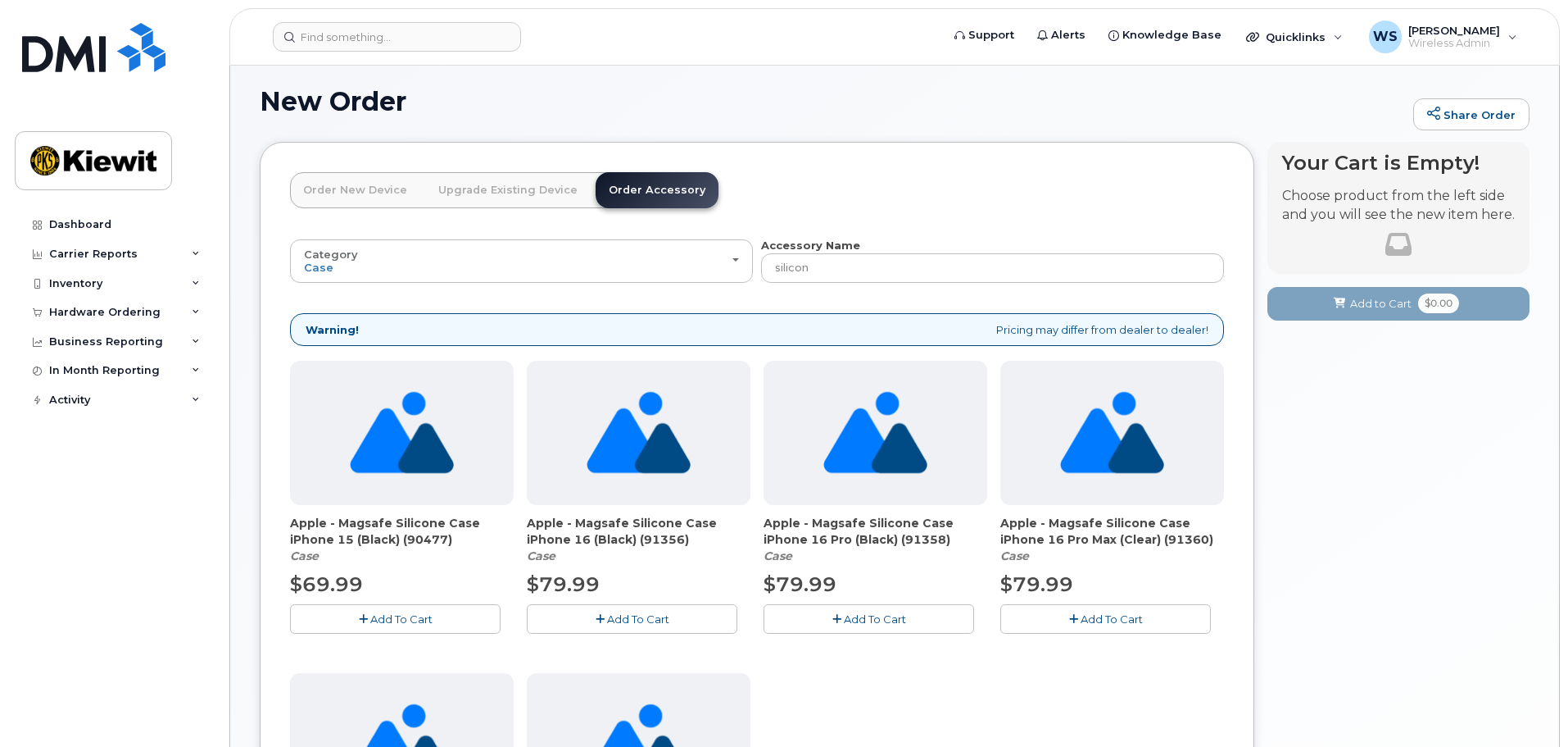
drag, startPoint x: 764, startPoint y: 524, endPoint x: 948, endPoint y: 534, distance: 184.3
click at [948, 534] on span "Apple - Magsafe Silicone Case iPhone 16 Pro (Black) (91358)" at bounding box center [875, 531] width 223 height 33
copy span "Apple - Magsafe Silicone Case iPhone 16 Pro (Black) (91358)"
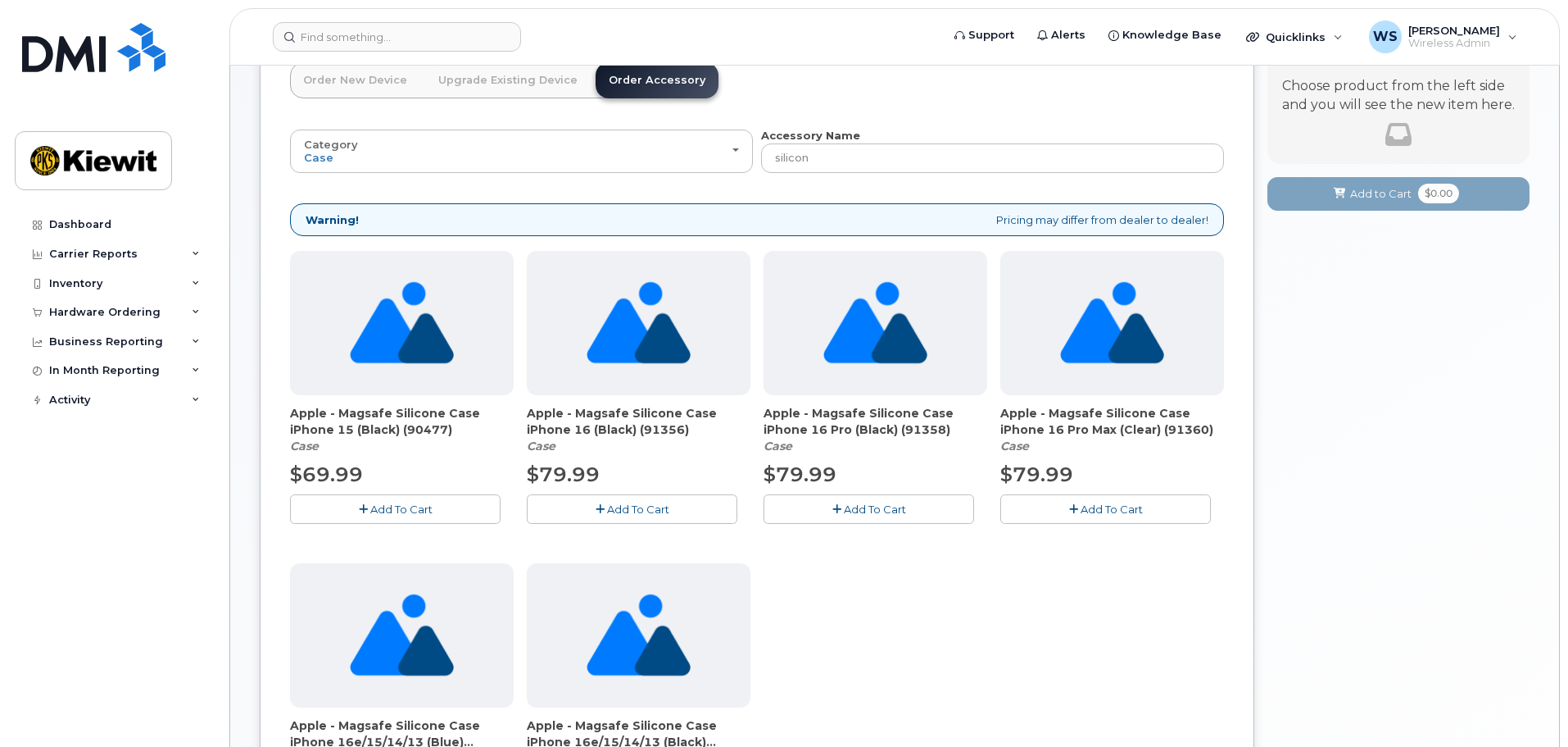
scroll to position [172, 0]
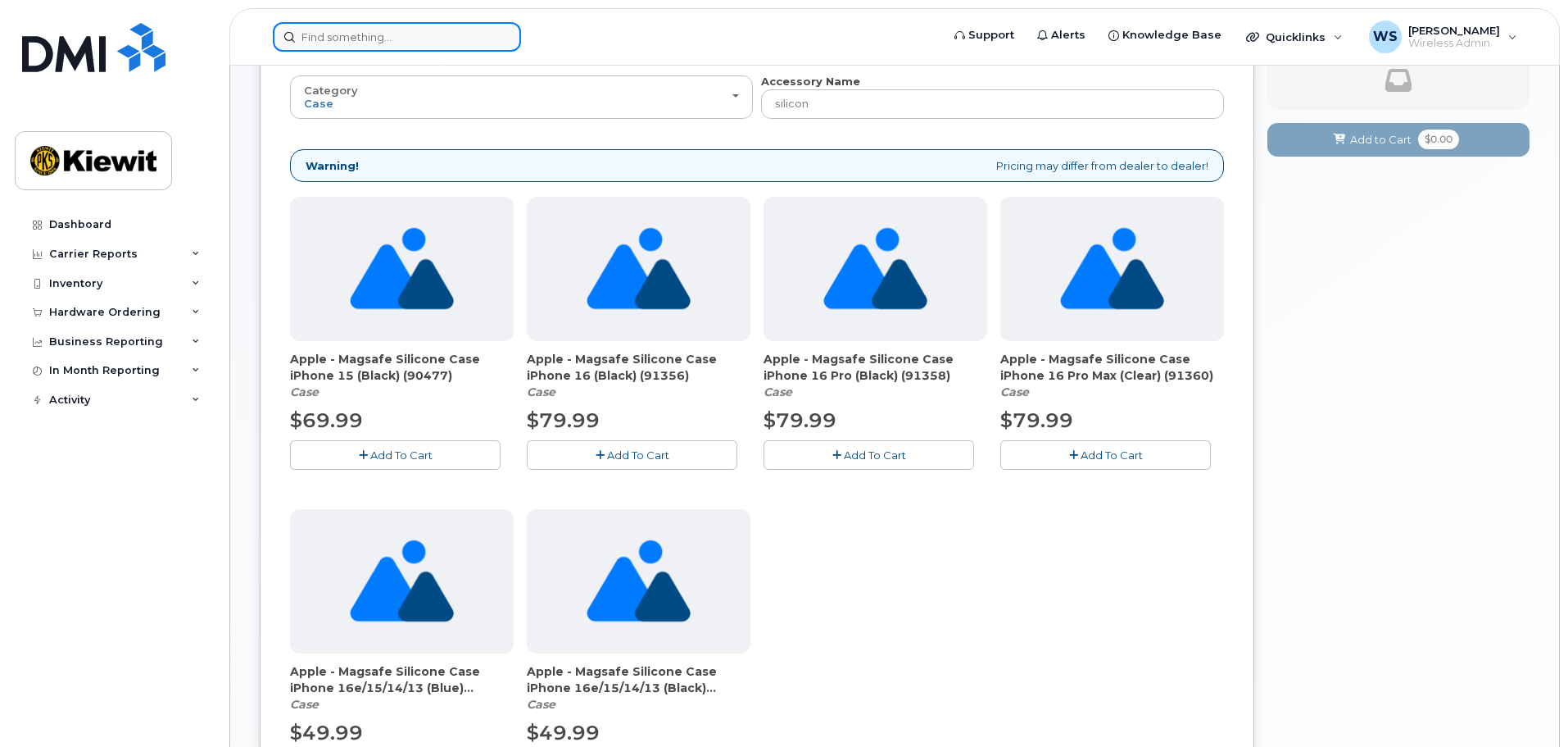
click at [407, 42] on input at bounding box center [396, 37] width 248 height 30
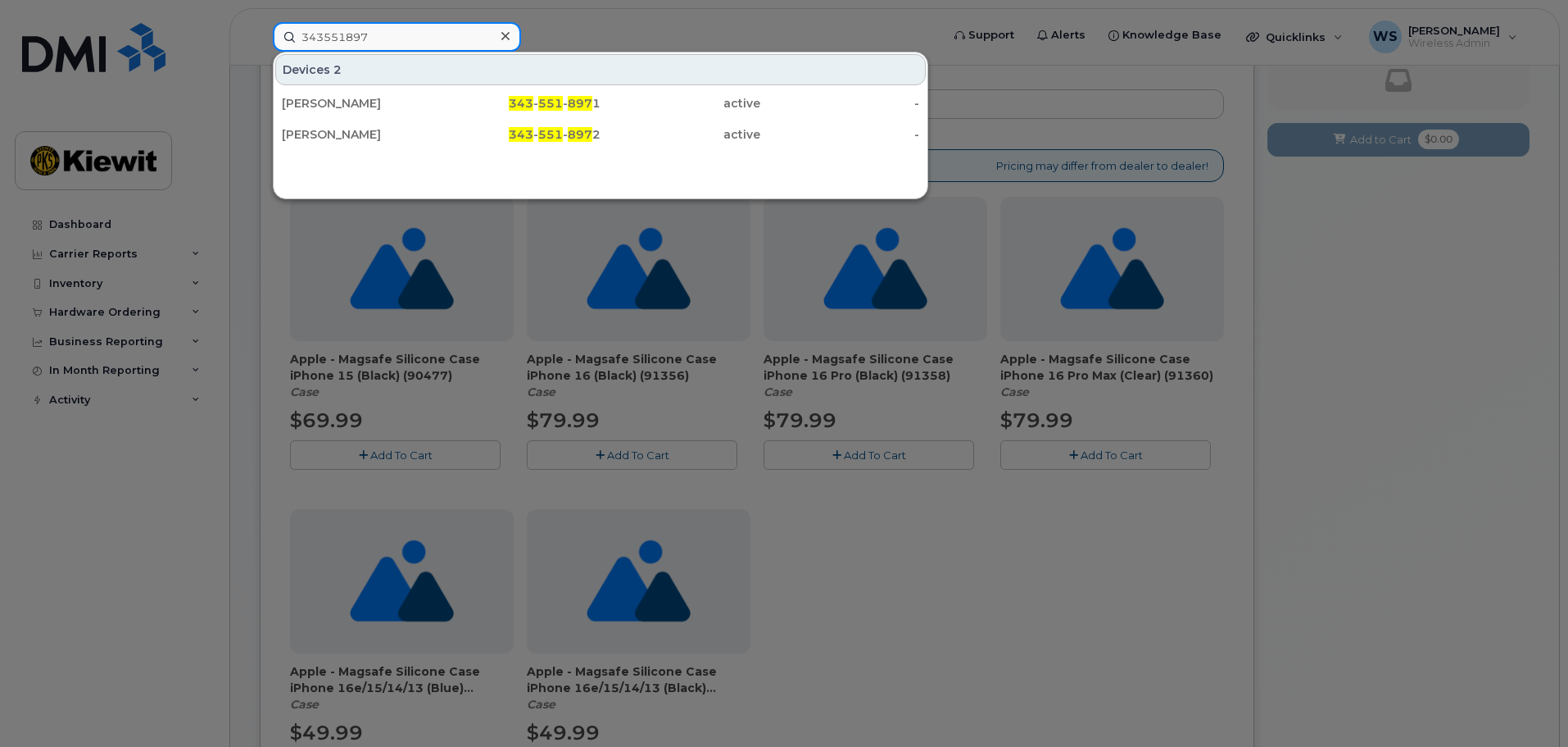
type input "343551897"
click at [592, 25] on div at bounding box center [784, 373] width 1568 height 747
